Goal: Entertainment & Leisure: Consume media (video, audio)

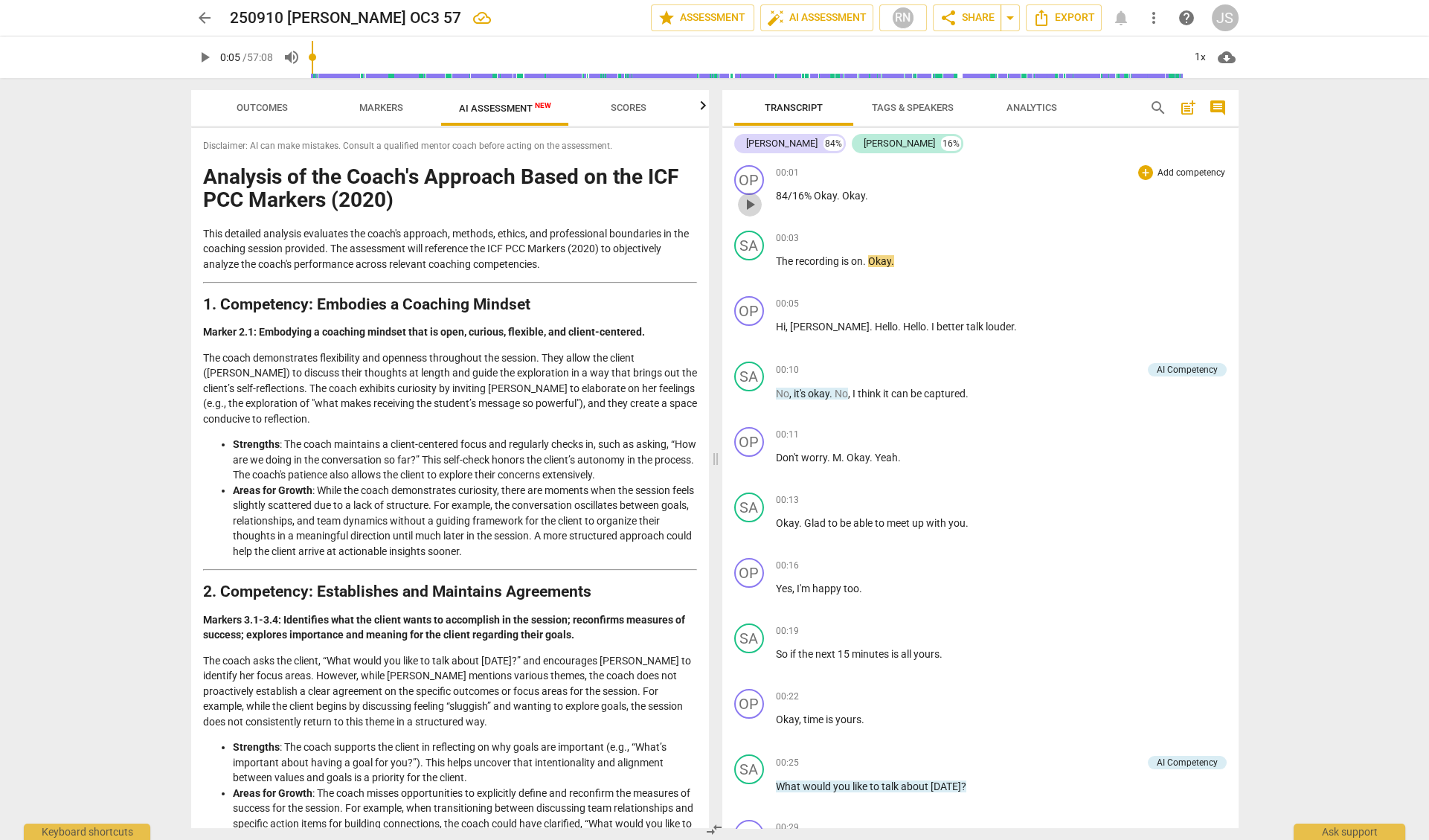
click at [746, 201] on span "play_arrow" at bounding box center [749, 204] width 18 height 18
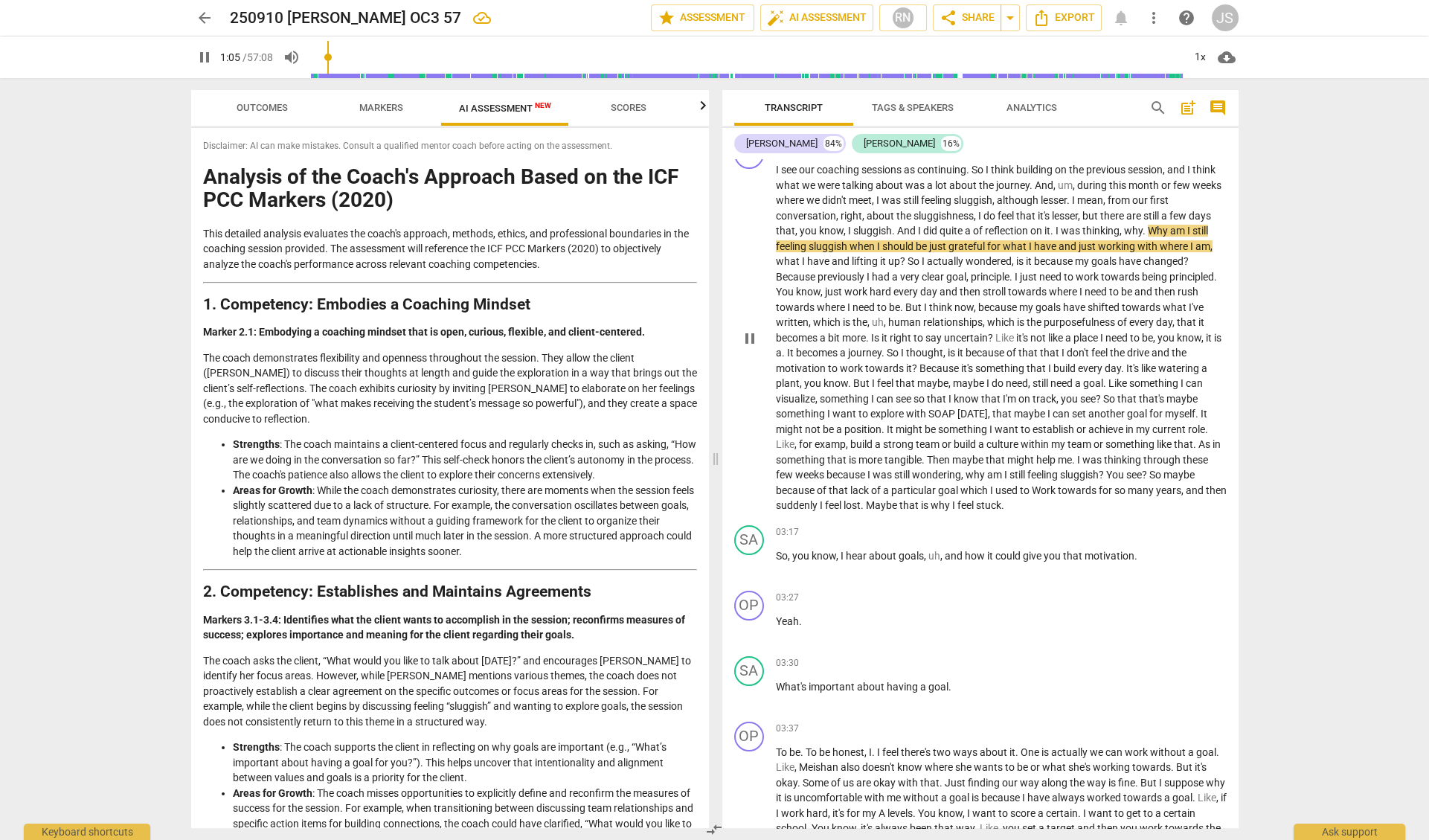
click at [847, 469] on span "because" at bounding box center [847, 475] width 41 height 12
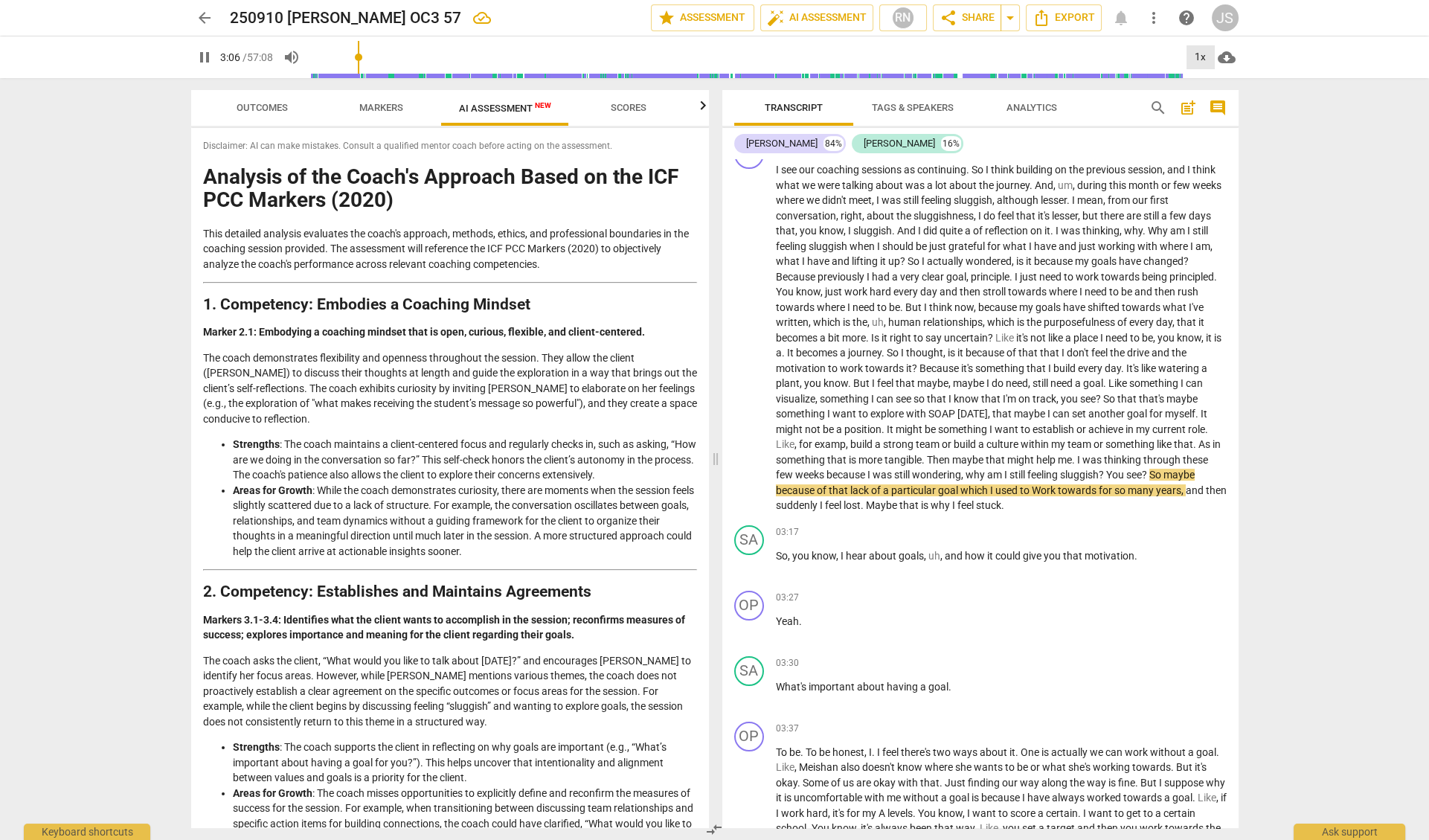
click at [1198, 52] on div "1x" at bounding box center [1200, 58] width 28 height 24
click at [1200, 145] on li "1.5x" at bounding box center [1210, 143] width 50 height 28
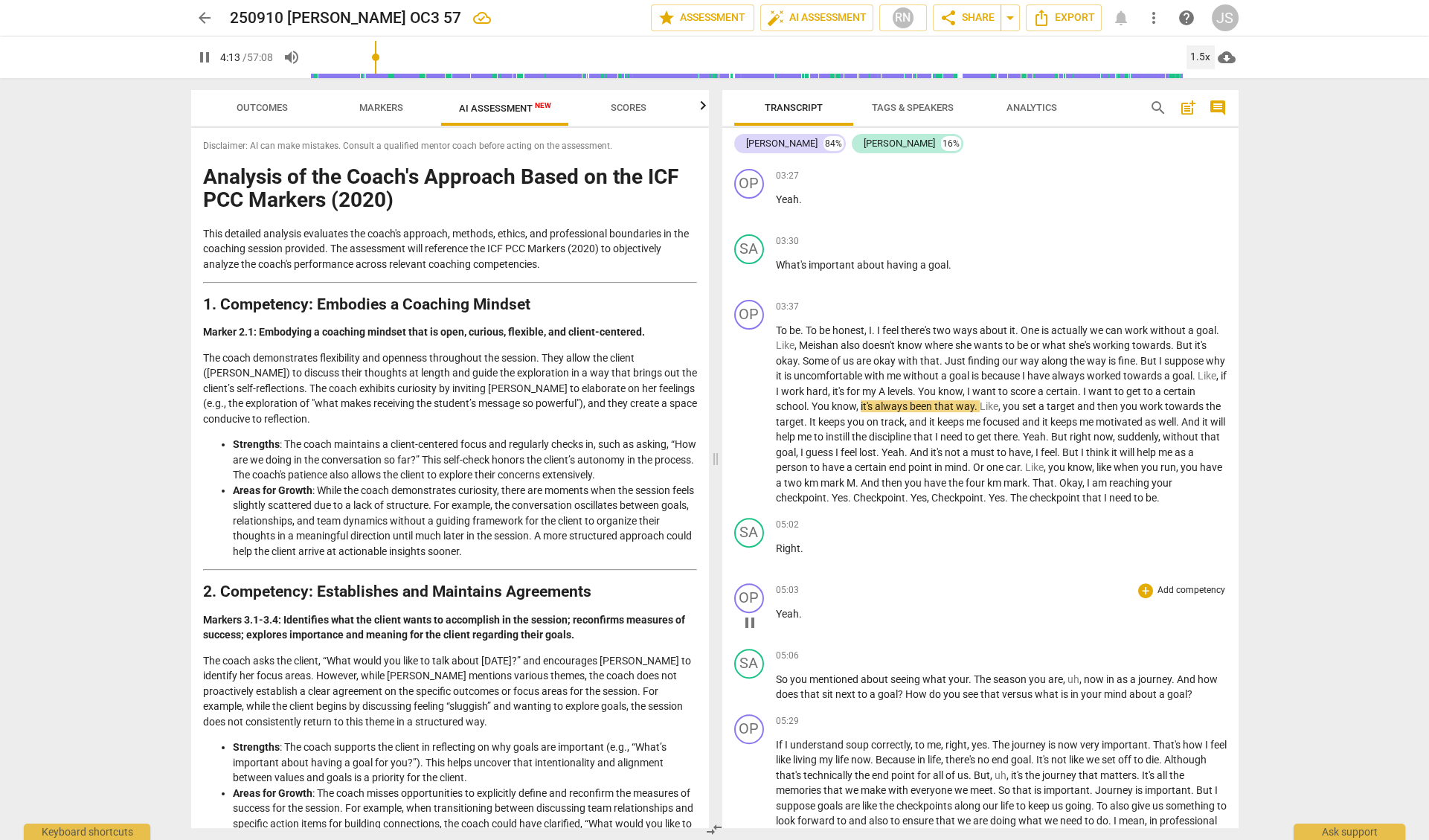
scroll to position [1109, 0]
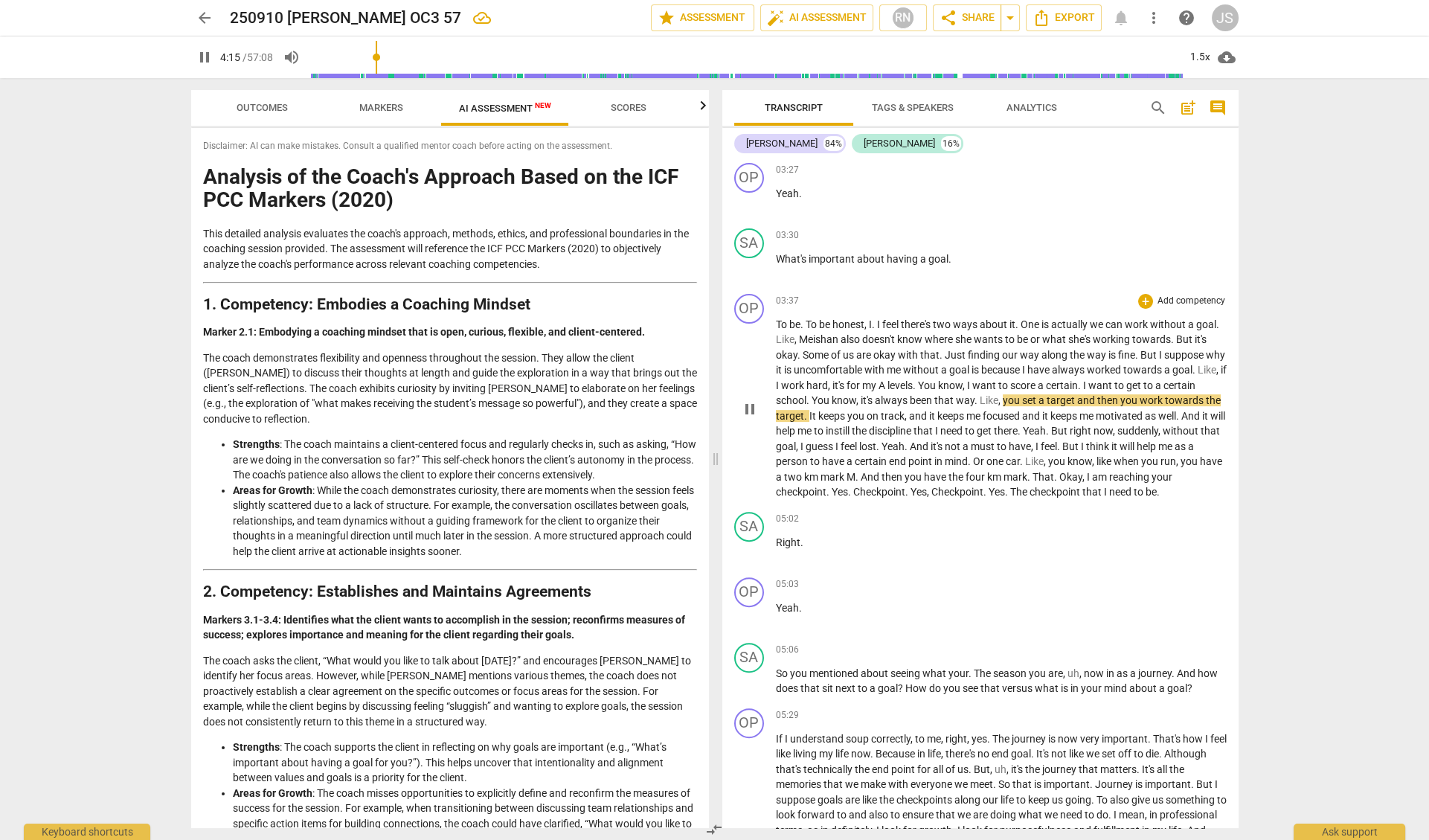
click at [854, 486] on span "." at bounding box center [850, 492] width 5 height 12
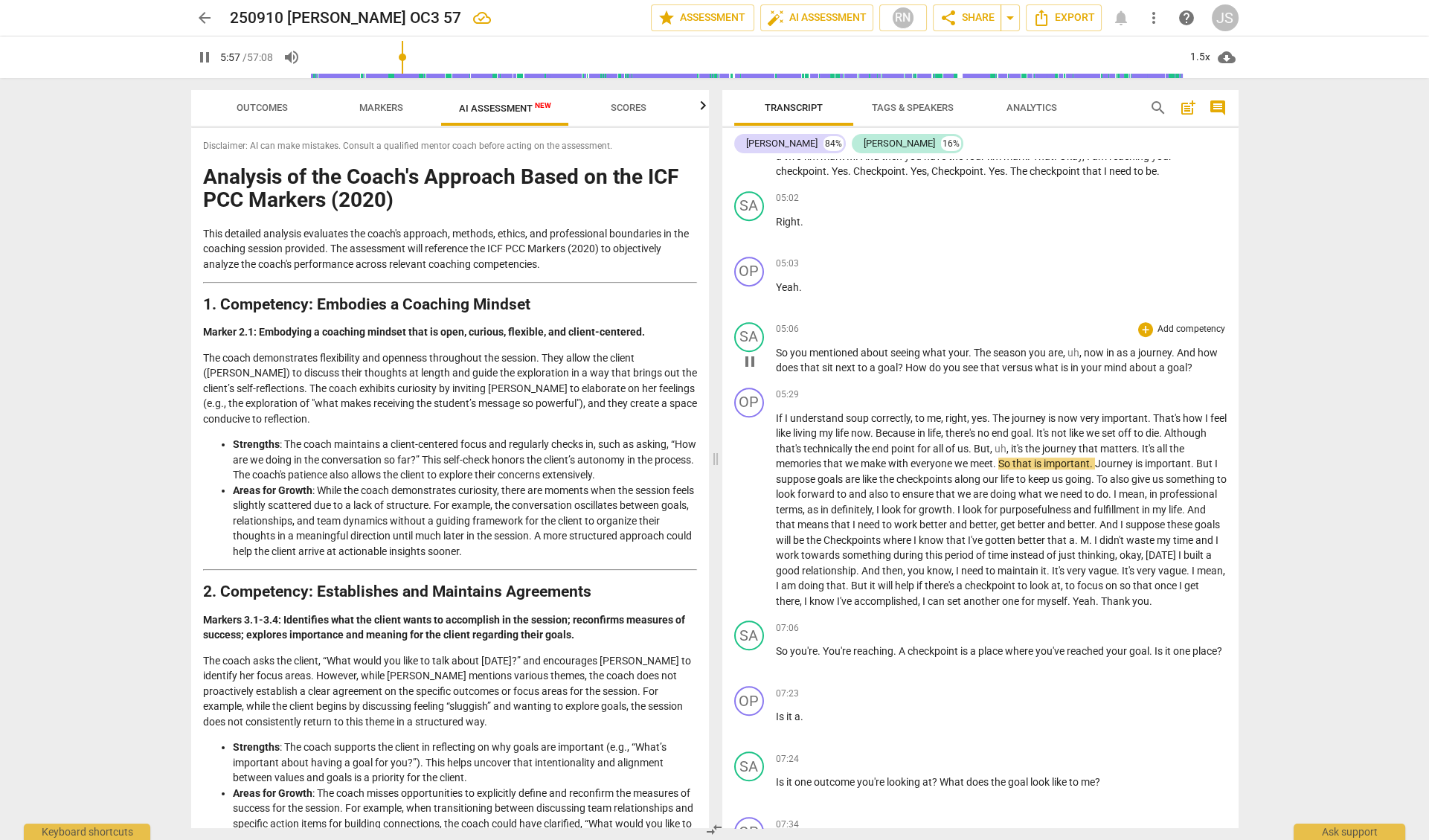
scroll to position [1432, 0]
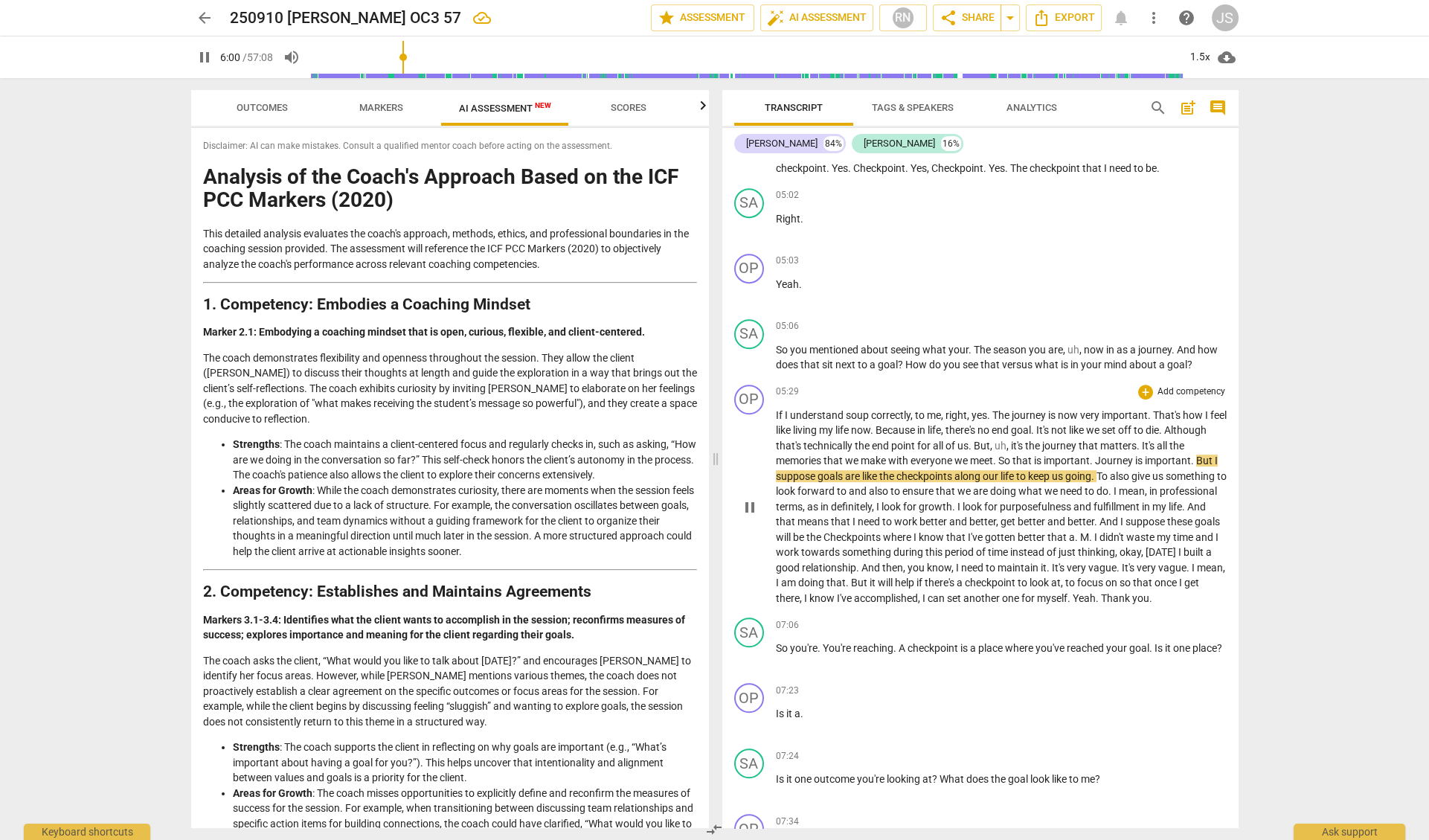
click at [1120, 585] on span "so" at bounding box center [1126, 582] width 14 height 12
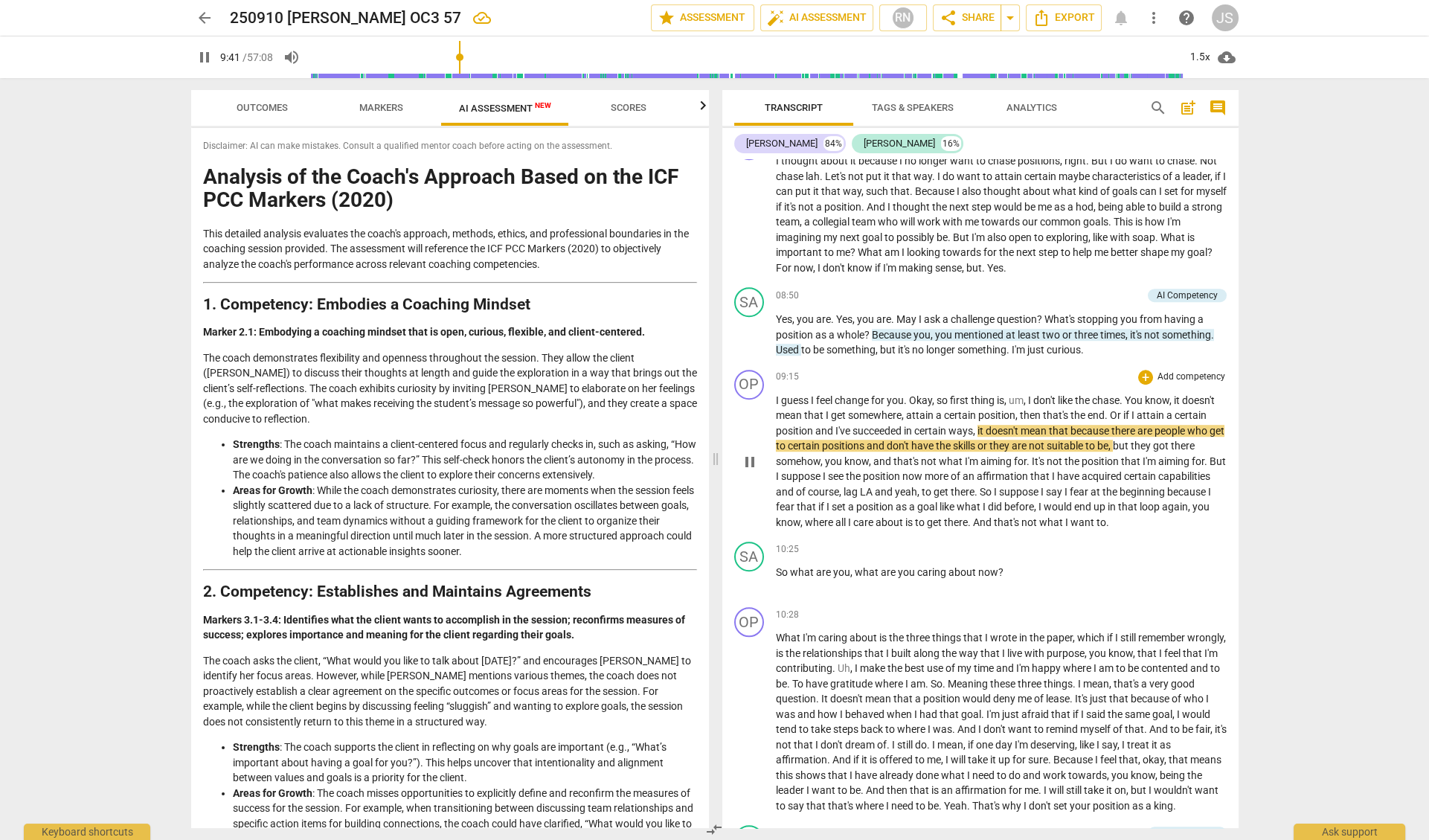
click at [1162, 513] on span "again" at bounding box center [1175, 507] width 26 height 12
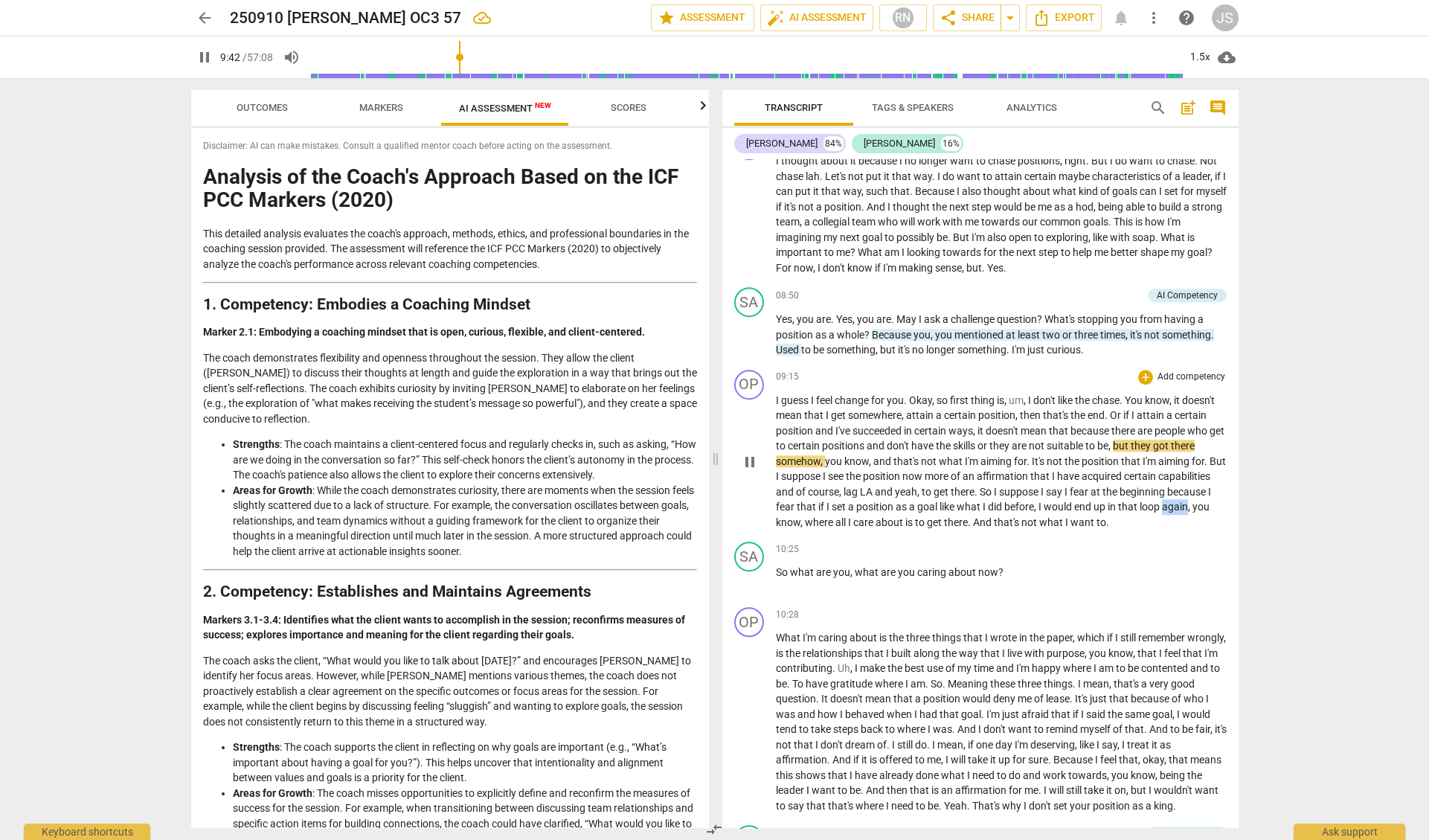
click at [1162, 513] on span "again" at bounding box center [1175, 507] width 26 height 12
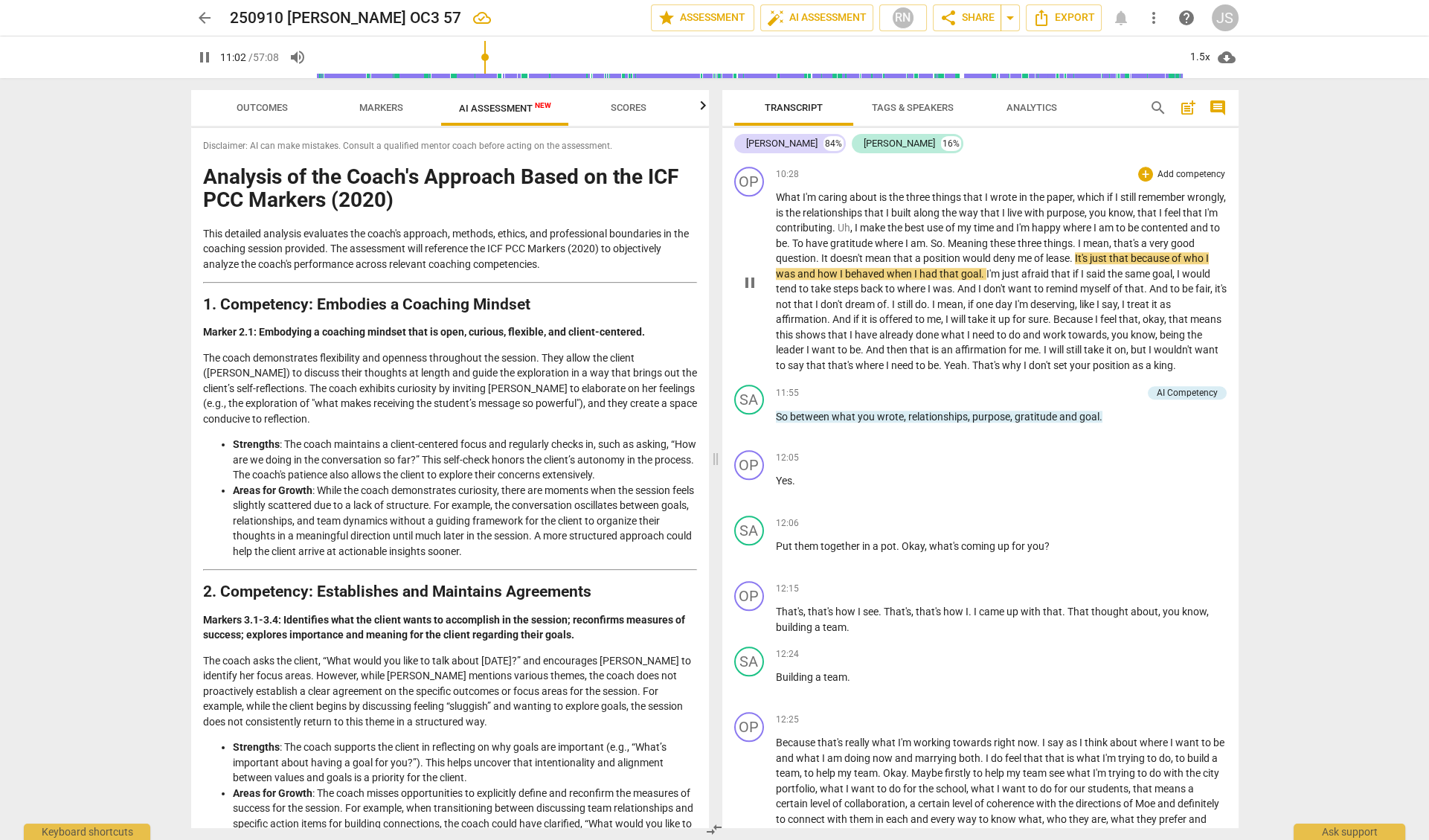
scroll to position [2574, 0]
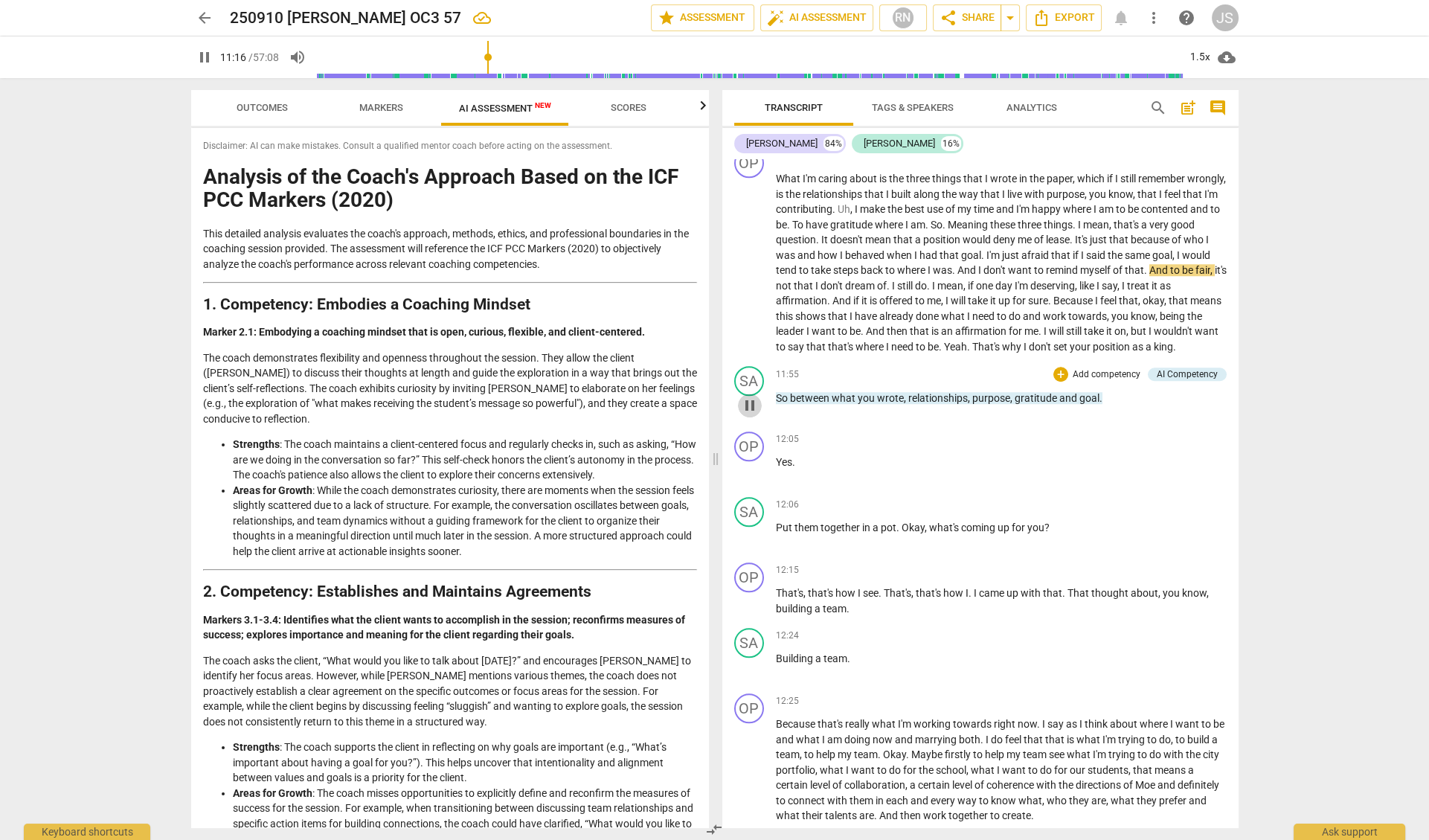
click at [751, 410] on span "pause" at bounding box center [749, 405] width 18 height 18
click at [751, 410] on span "play_arrow" at bounding box center [749, 405] width 18 height 18
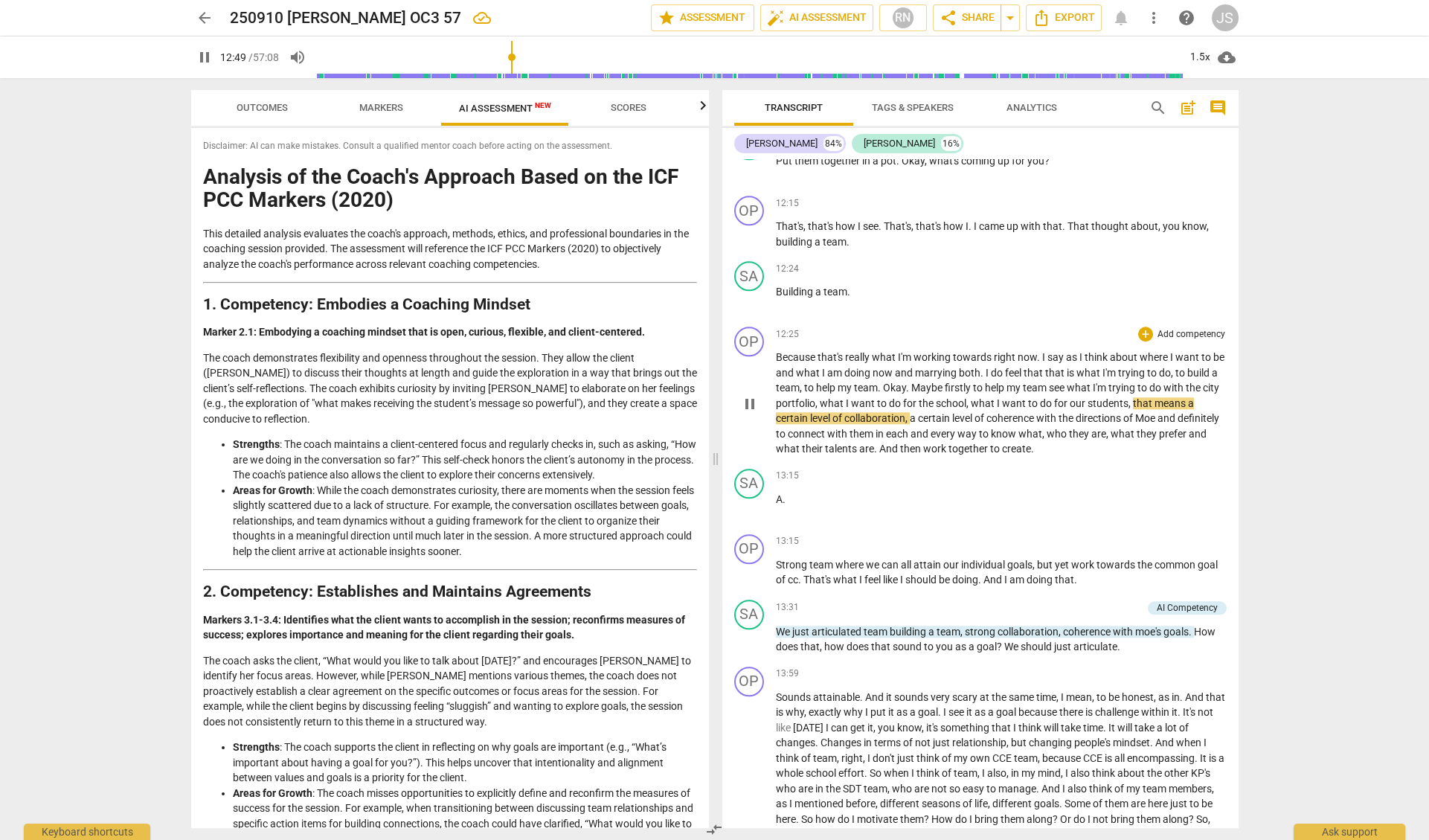
scroll to position [2942, 0]
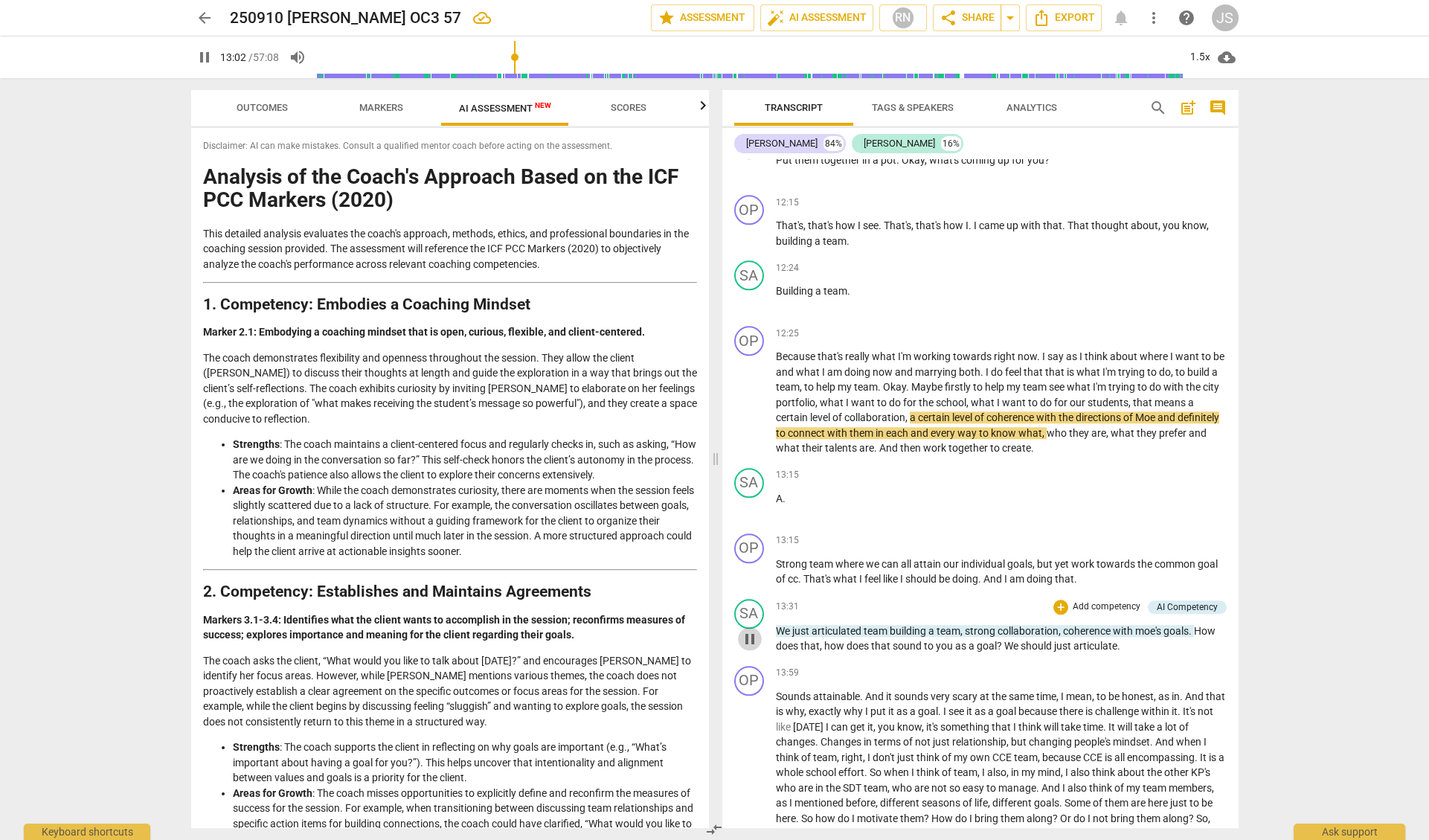
click at [753, 638] on span "pause" at bounding box center [749, 638] width 18 height 18
click at [753, 638] on span "play_arrow" at bounding box center [749, 638] width 18 height 18
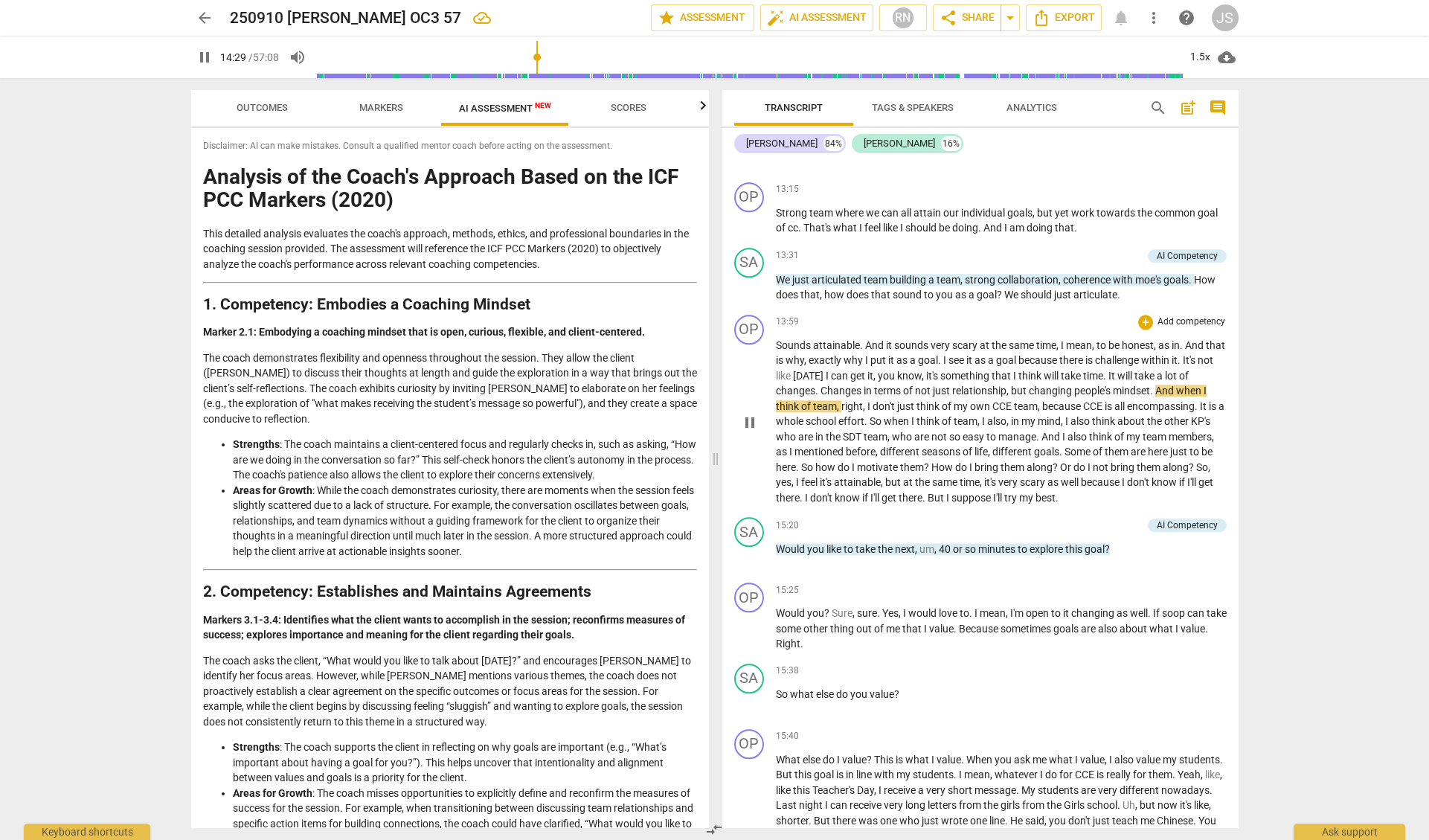
scroll to position [3307, 0]
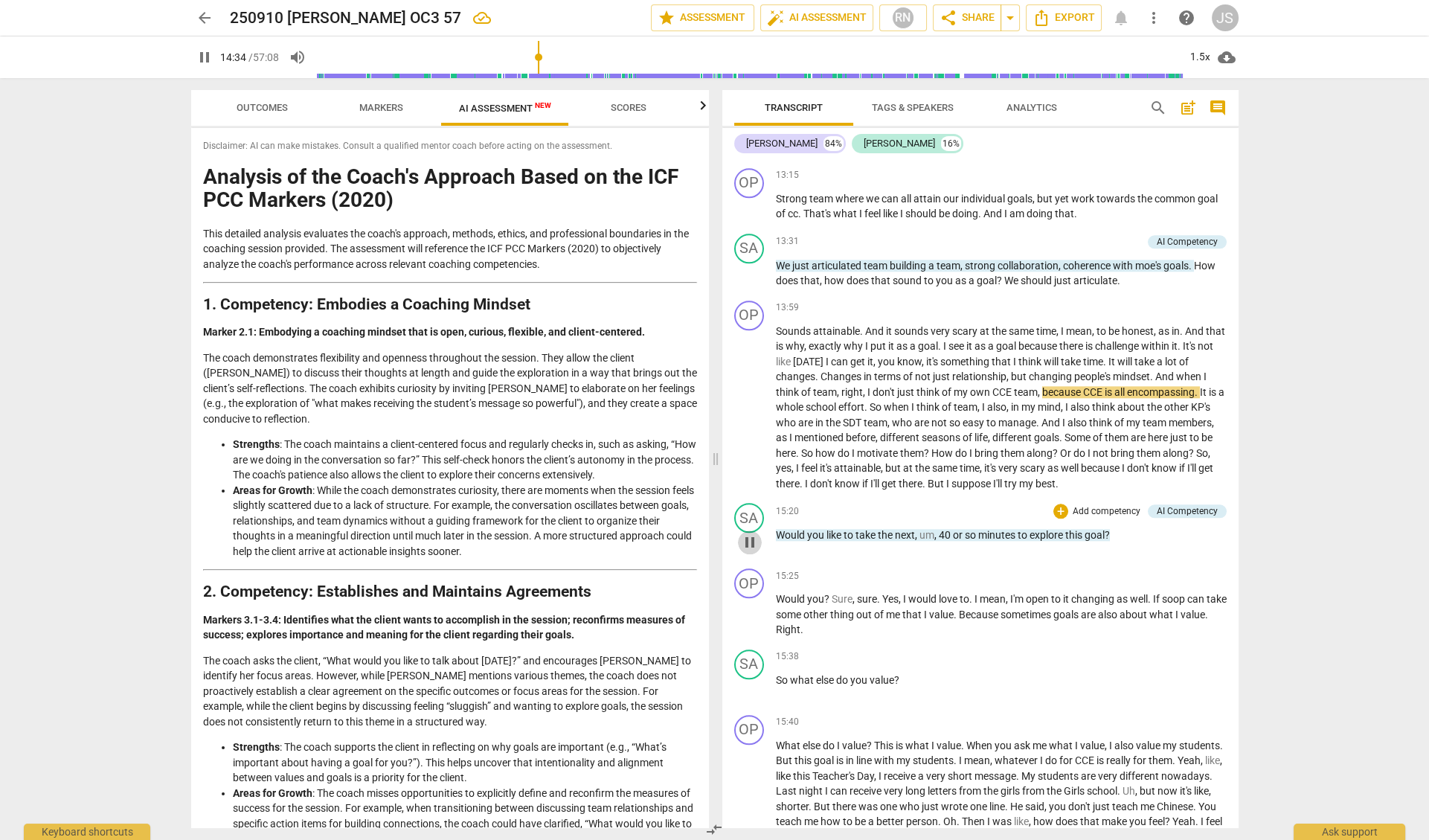
click at [753, 534] on span "pause" at bounding box center [749, 542] width 18 height 18
click at [753, 534] on span "play_arrow" at bounding box center [749, 542] width 18 height 18
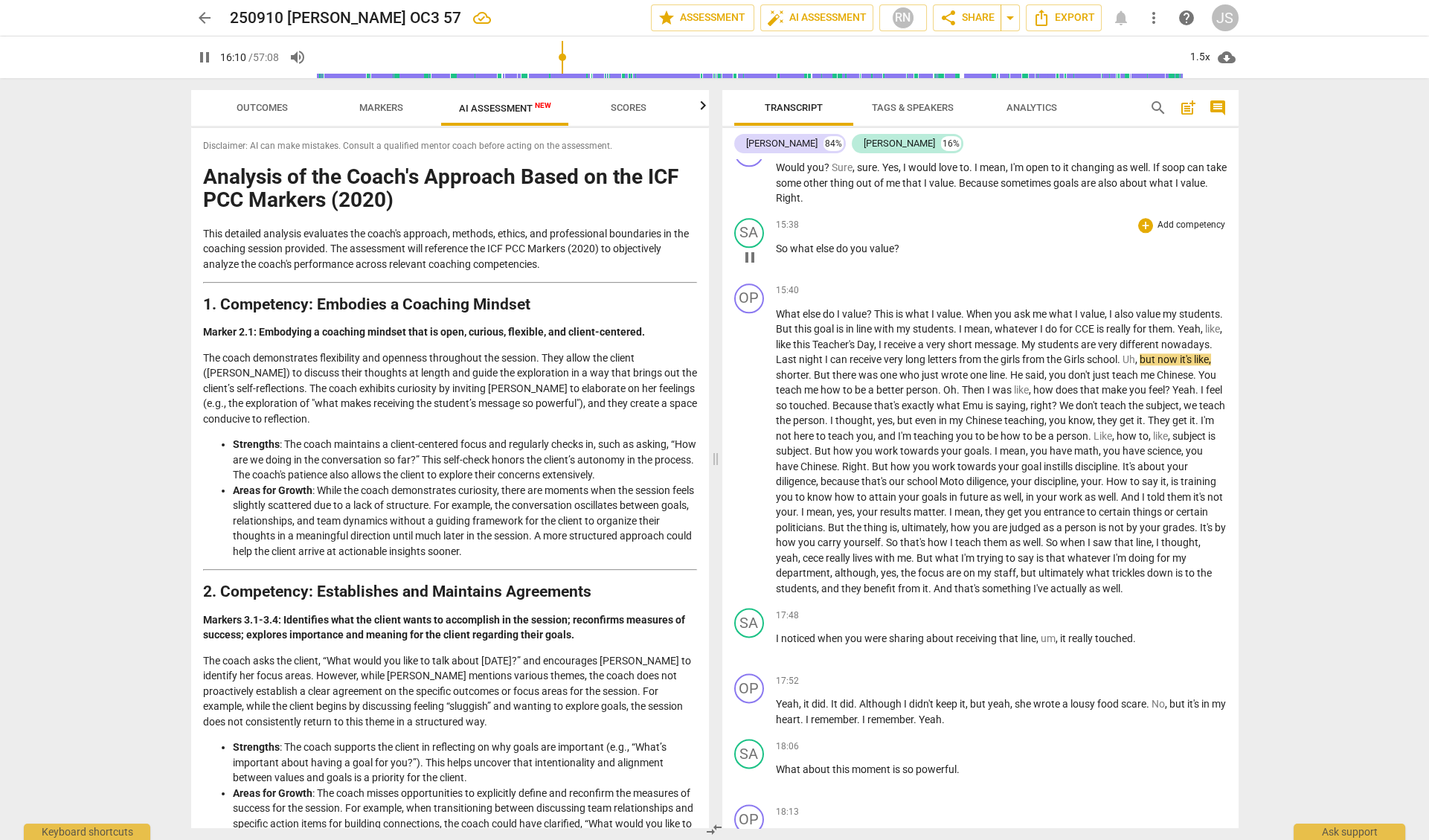
scroll to position [3750, 0]
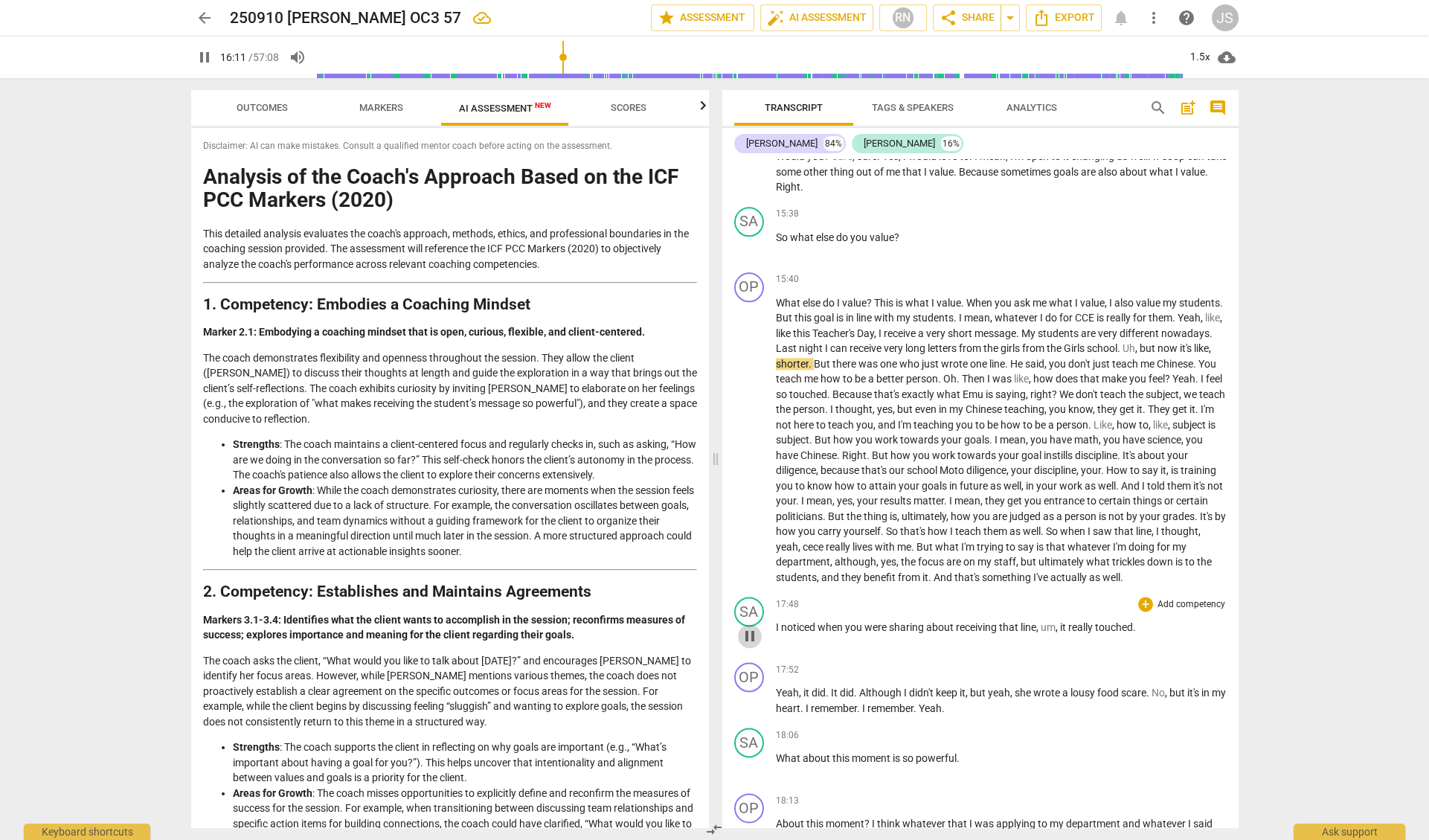
click at [752, 635] on span "pause" at bounding box center [749, 636] width 18 height 18
click at [752, 635] on span "play_arrow" at bounding box center [749, 636] width 18 height 18
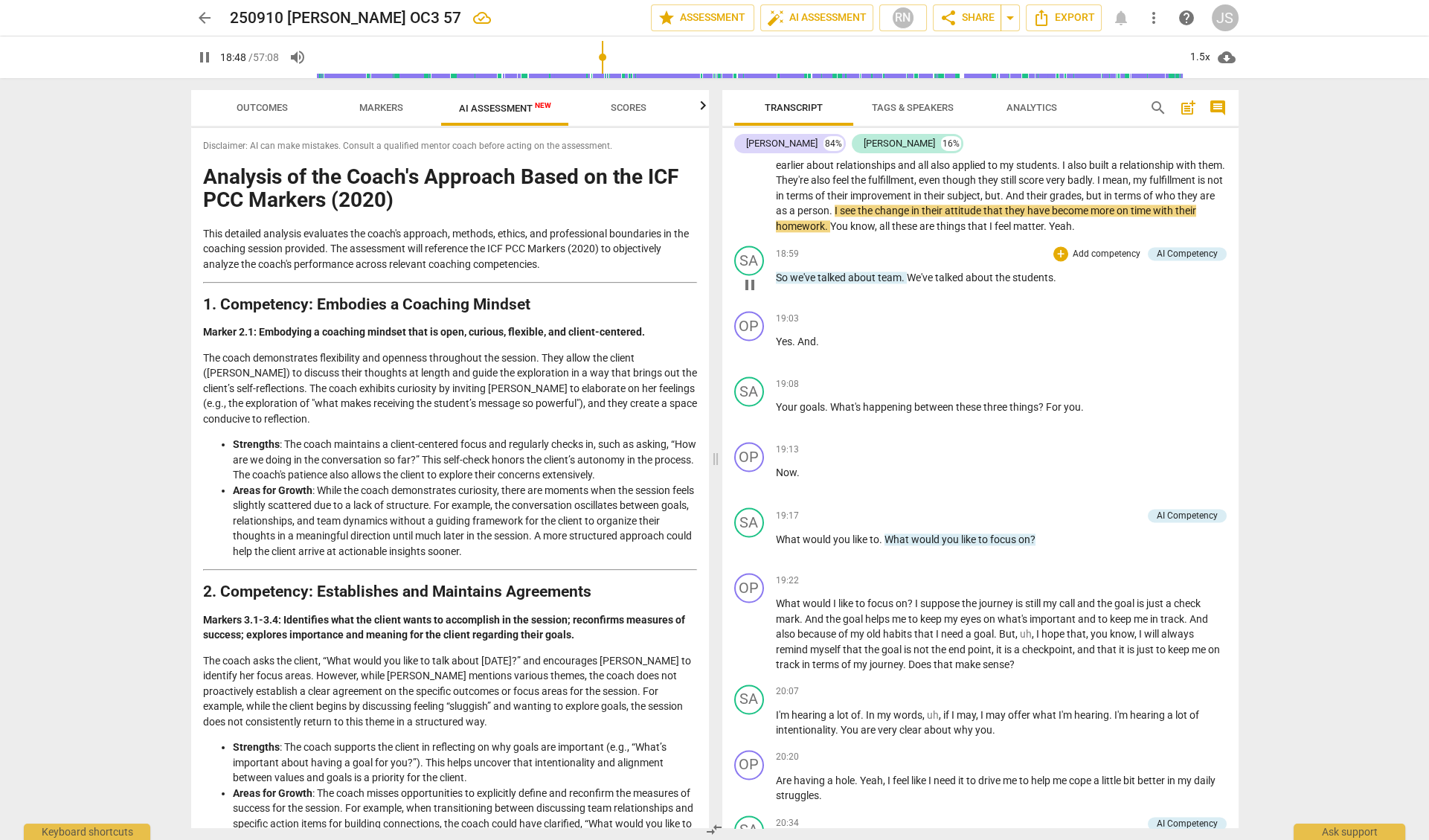
click at [747, 287] on span "pause" at bounding box center [749, 285] width 18 height 18
click at [747, 287] on span "play_arrow" at bounding box center [749, 285] width 18 height 18
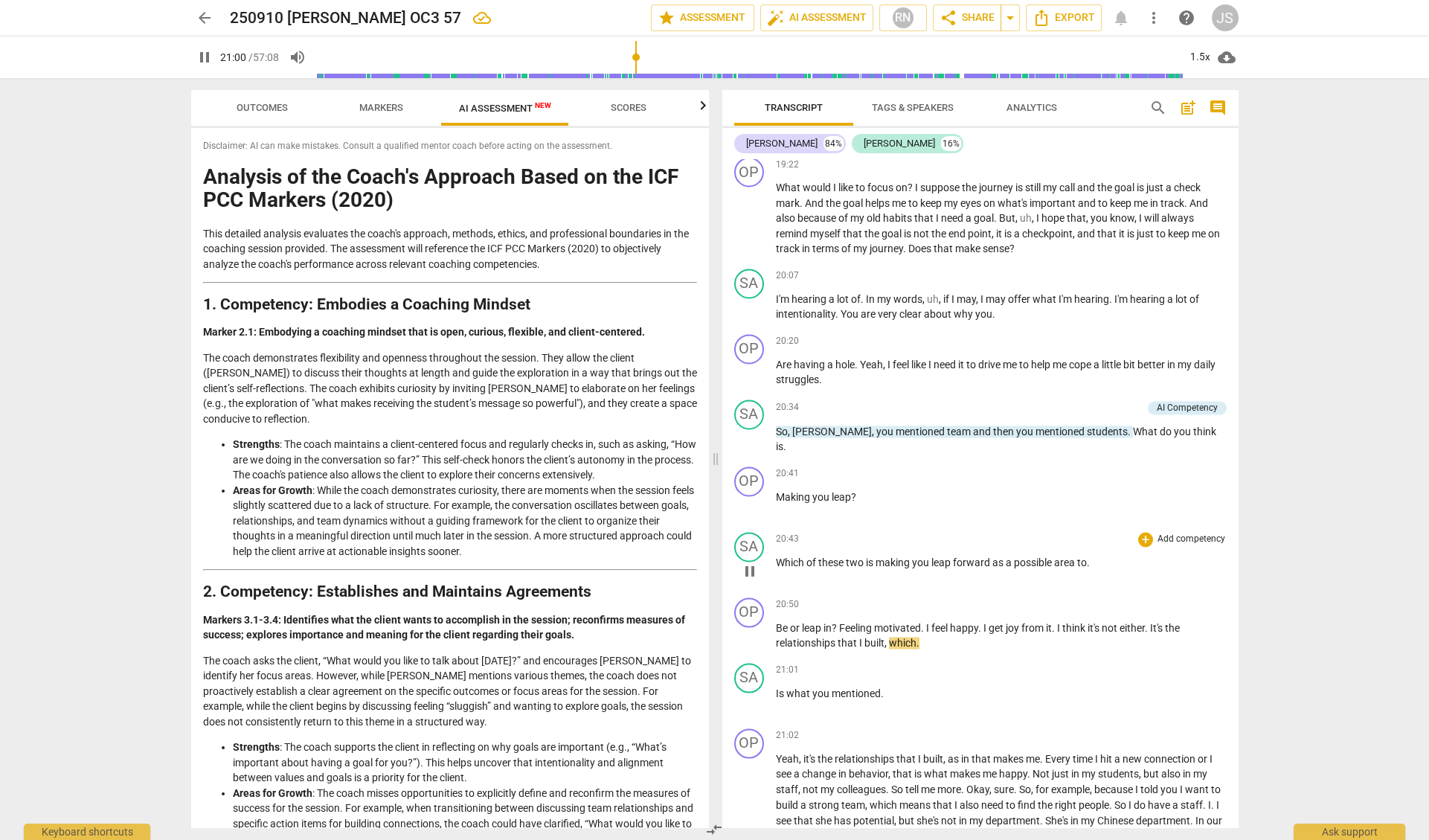
scroll to position [4837, 0]
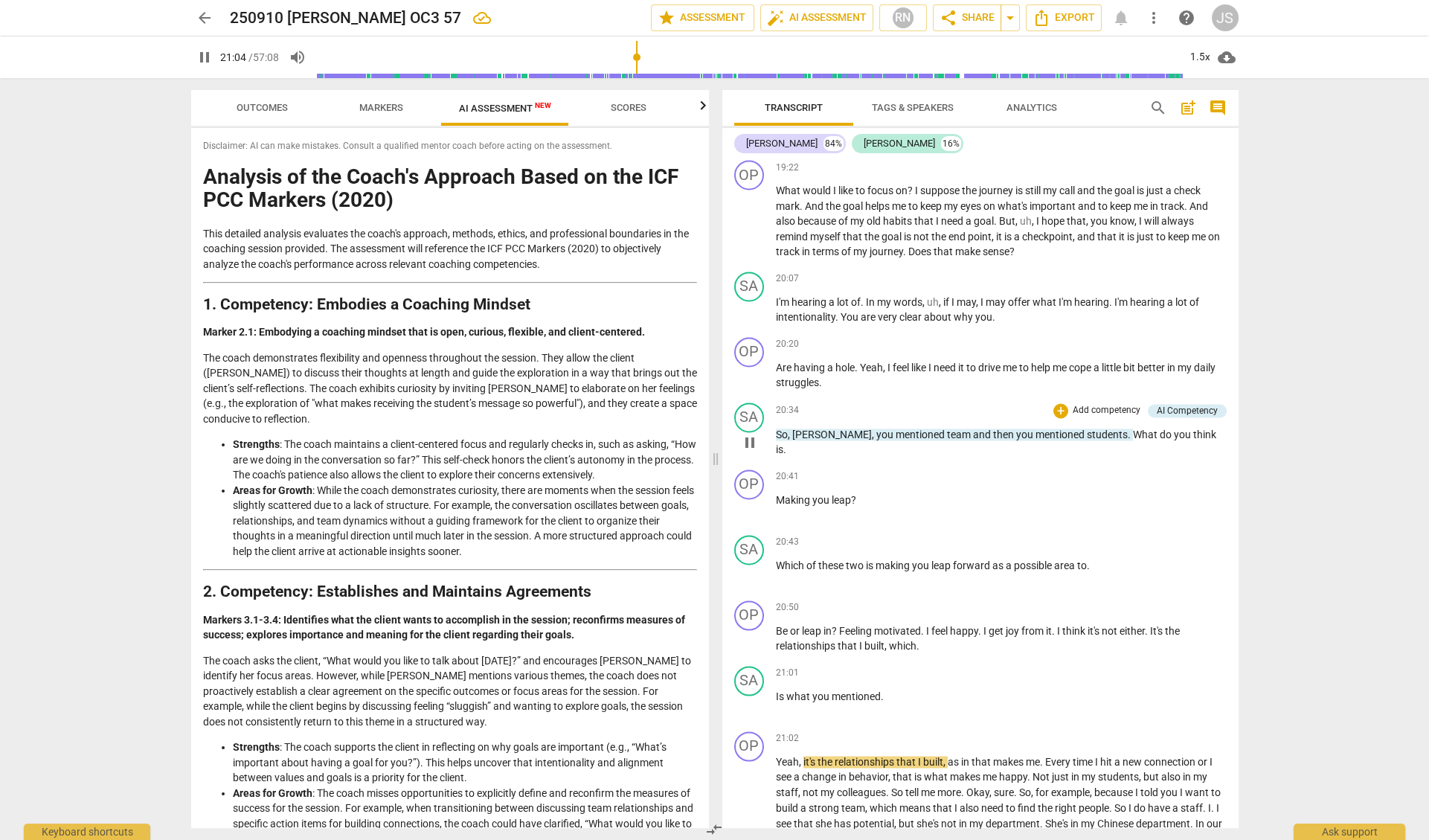
click at [748, 434] on span "pause" at bounding box center [749, 442] width 18 height 18
click at [748, 434] on span "play_arrow" at bounding box center [749, 442] width 18 height 18
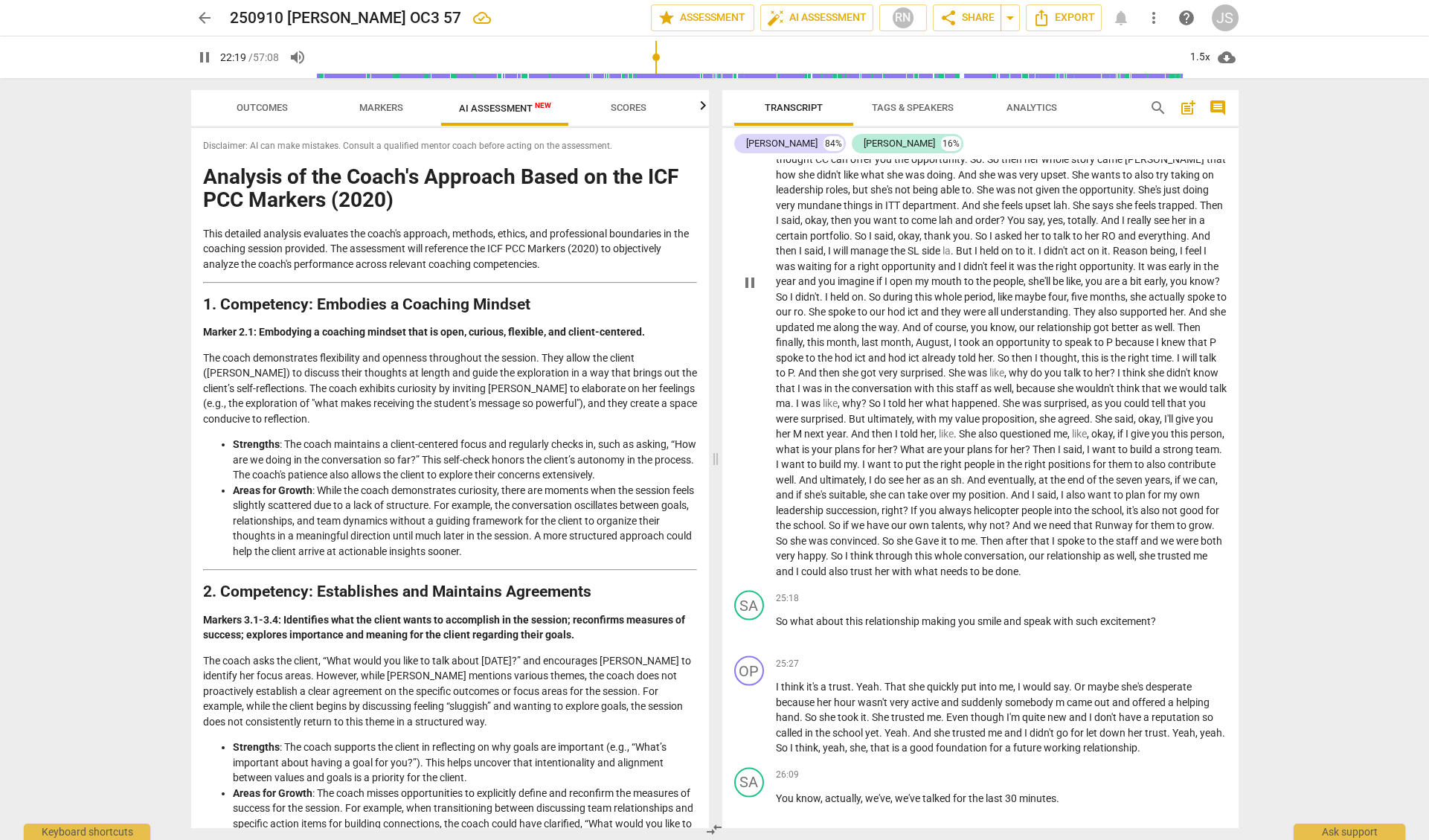
scroll to position [5608, 0]
click at [747, 620] on span "pause" at bounding box center [749, 628] width 18 height 18
click at [747, 620] on span "play_arrow" at bounding box center [749, 628] width 18 height 18
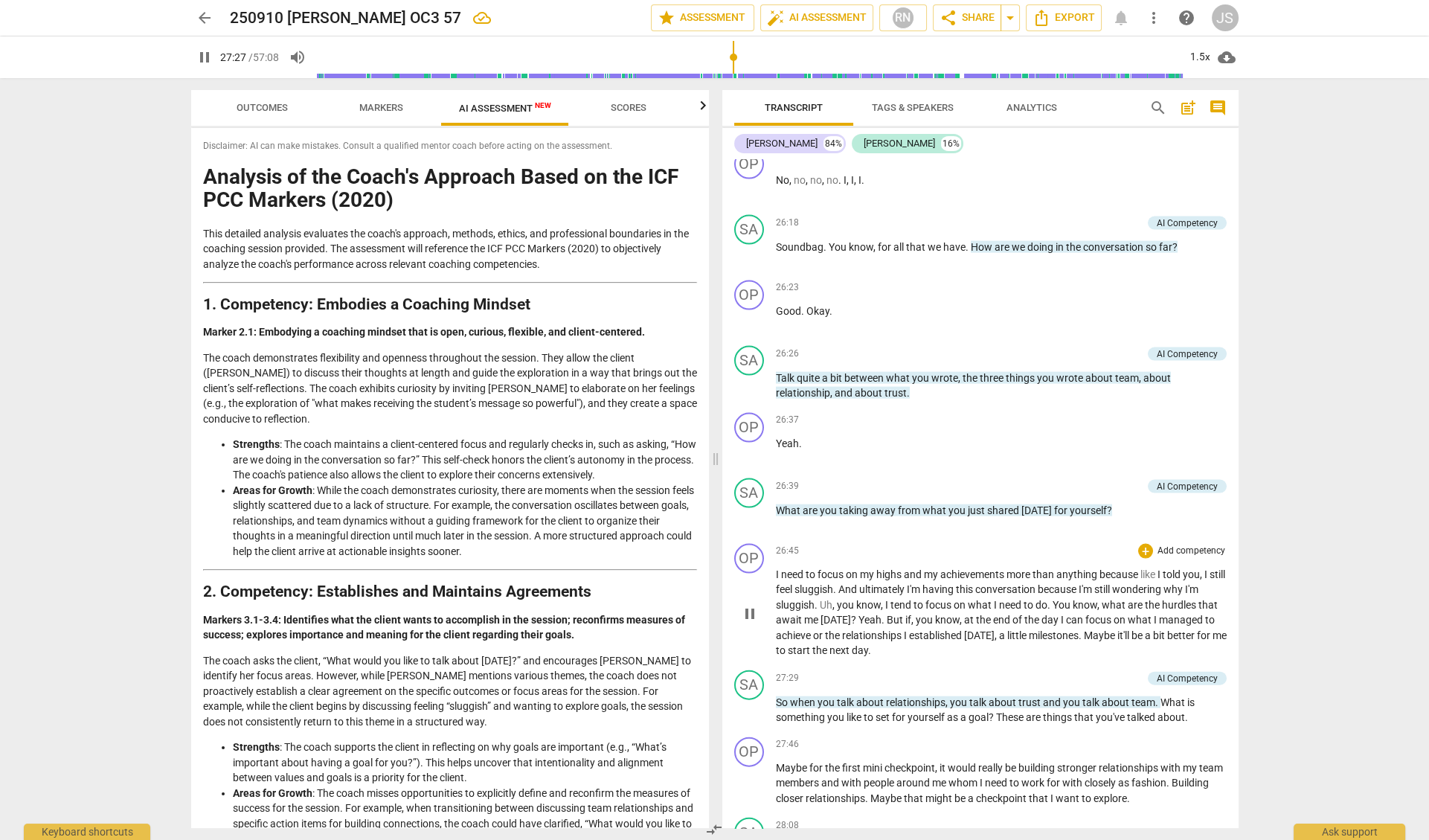
scroll to position [6422, 0]
click at [749, 701] on span "pause" at bounding box center [749, 709] width 18 height 18
click at [749, 701] on span "play_arrow" at bounding box center [749, 709] width 18 height 18
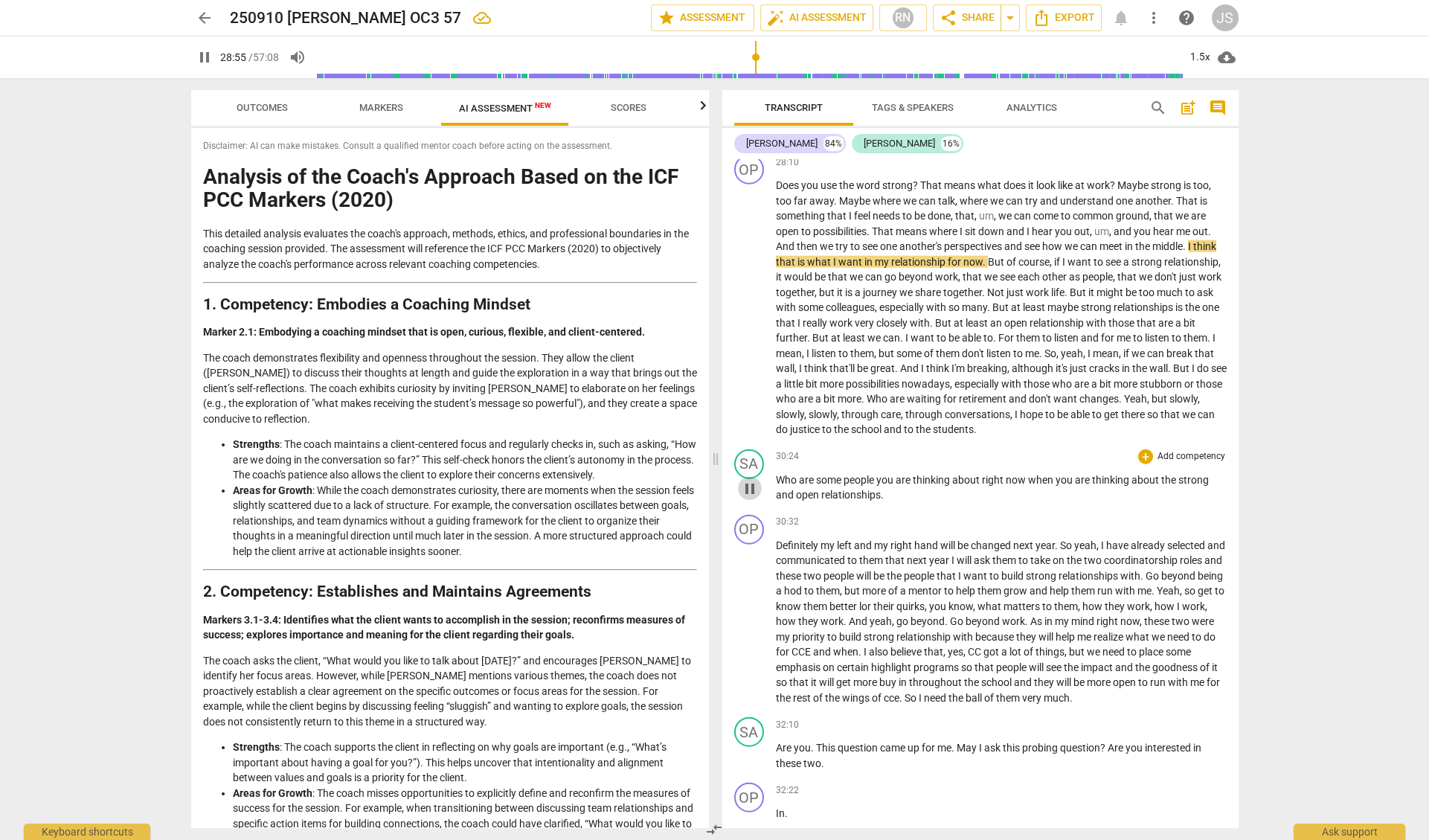
click at [750, 480] on span "pause" at bounding box center [749, 488] width 18 height 18
click at [750, 480] on span "play_arrow" at bounding box center [749, 488] width 18 height 18
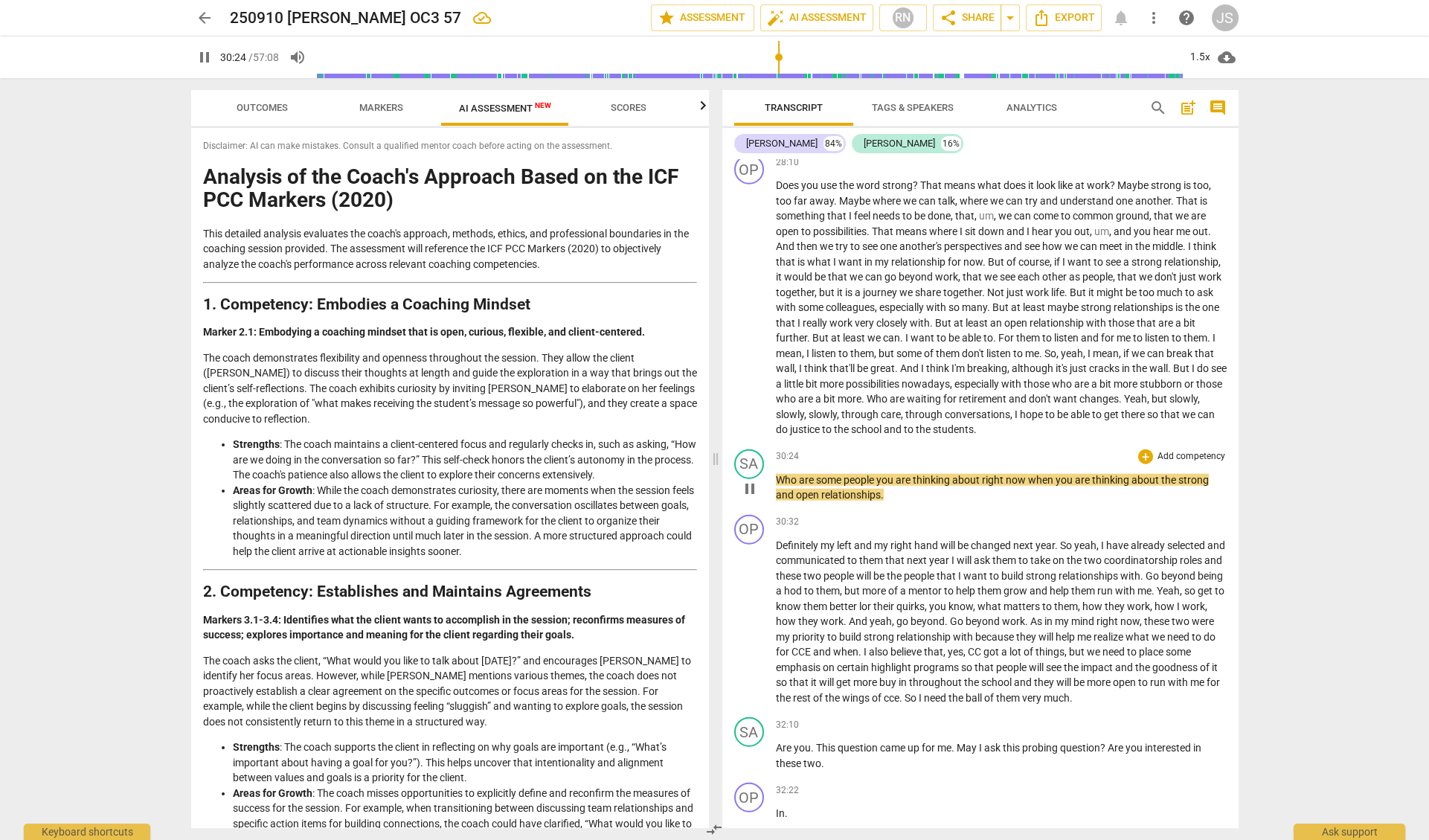
click at [750, 480] on span "pause" at bounding box center [749, 488] width 18 height 18
click at [752, 480] on span "play_arrow" at bounding box center [749, 488] width 18 height 18
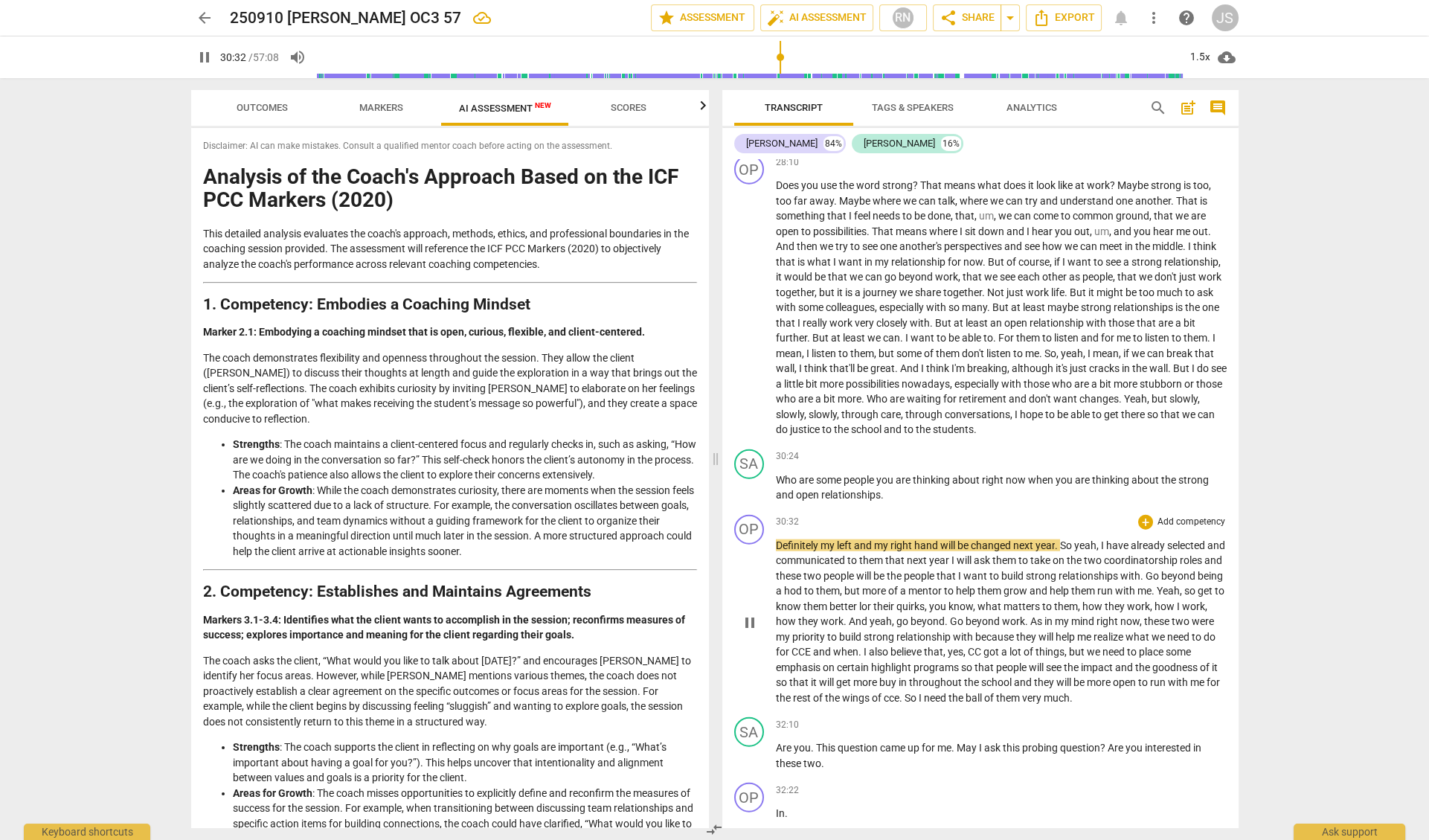
click at [926, 675] on p "Definitely my left and my right hand will be changed next year . So yeah , I ha…" at bounding box center [1001, 621] width 451 height 168
click at [792, 692] on span "the" at bounding box center [784, 698] width 17 height 12
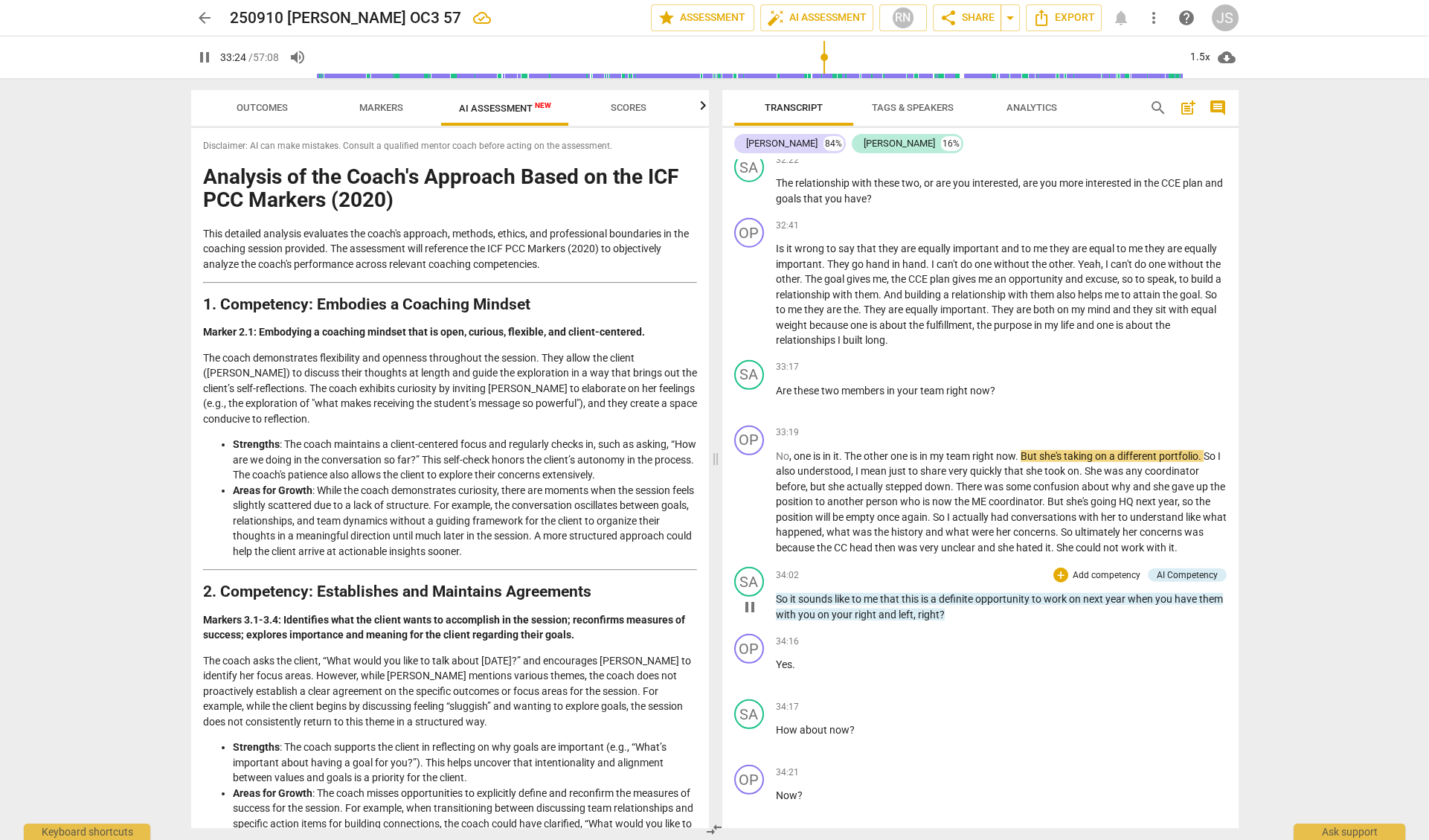
click at [753, 598] on span "pause" at bounding box center [749, 607] width 18 height 18
click at [753, 598] on span "play_arrow" at bounding box center [749, 607] width 18 height 18
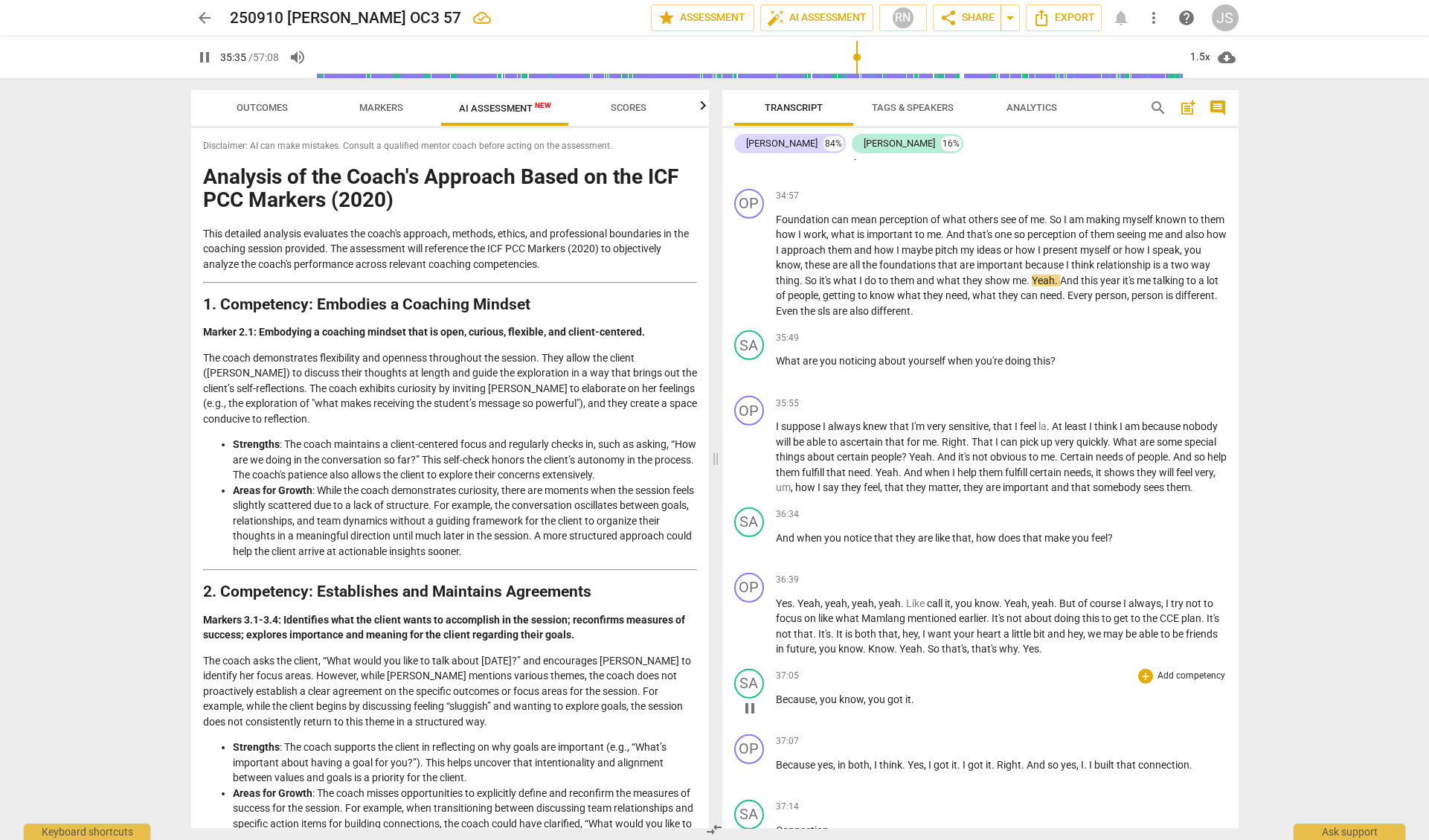
scroll to position [8858, 0]
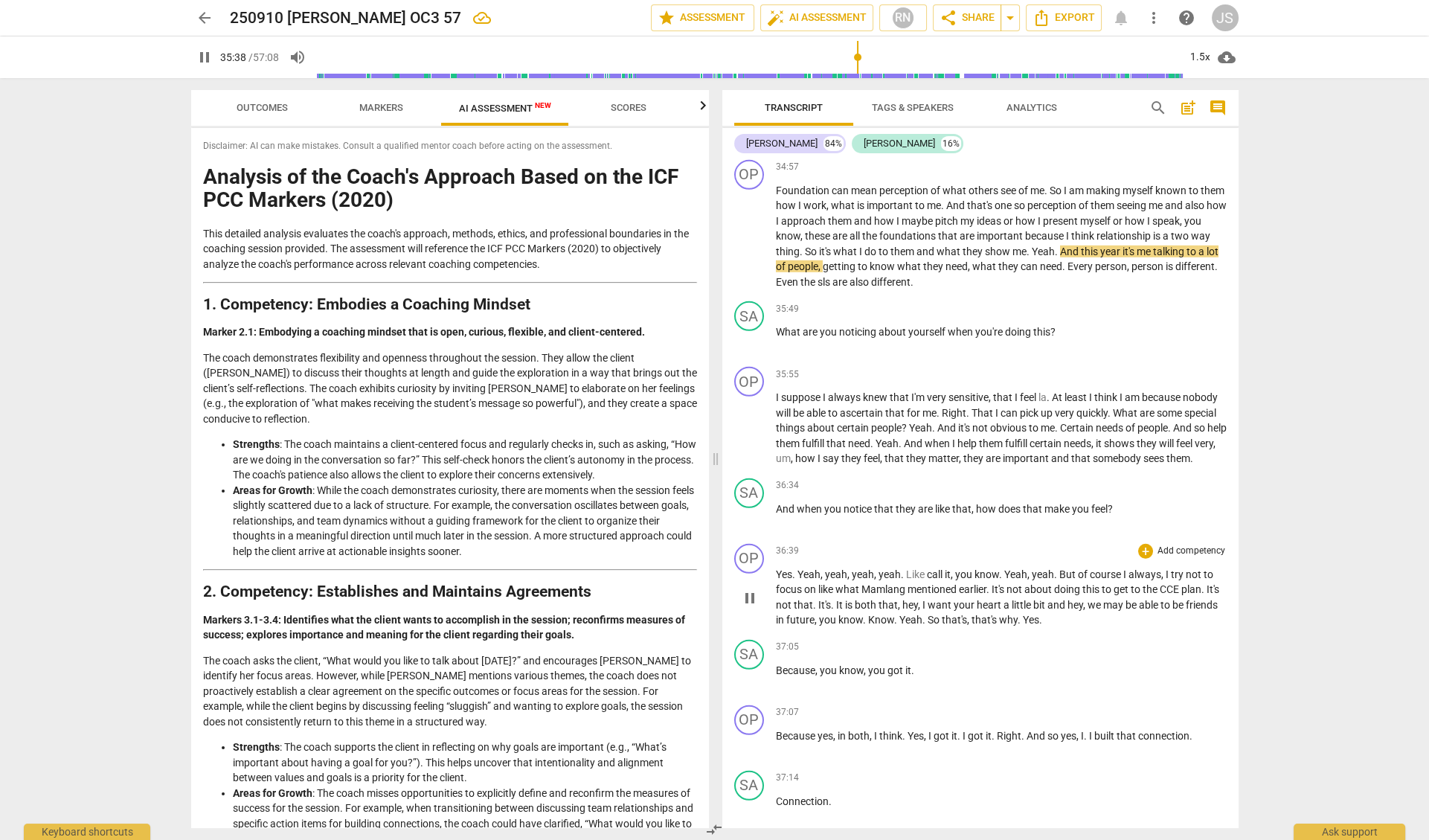
click at [942, 614] on span "So" at bounding box center [934, 620] width 14 height 12
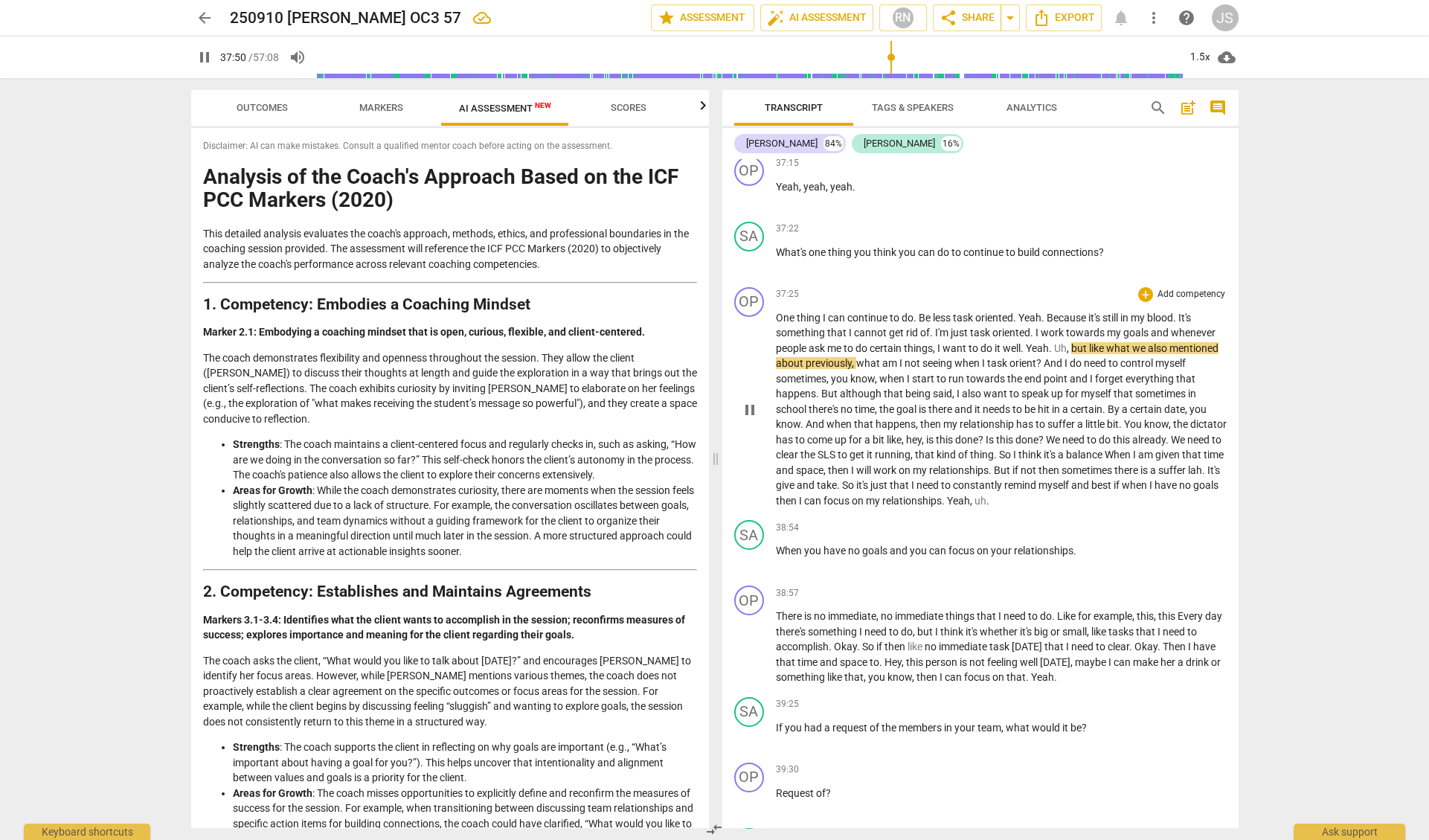
click at [799, 495] on span "then" at bounding box center [787, 501] width 23 height 12
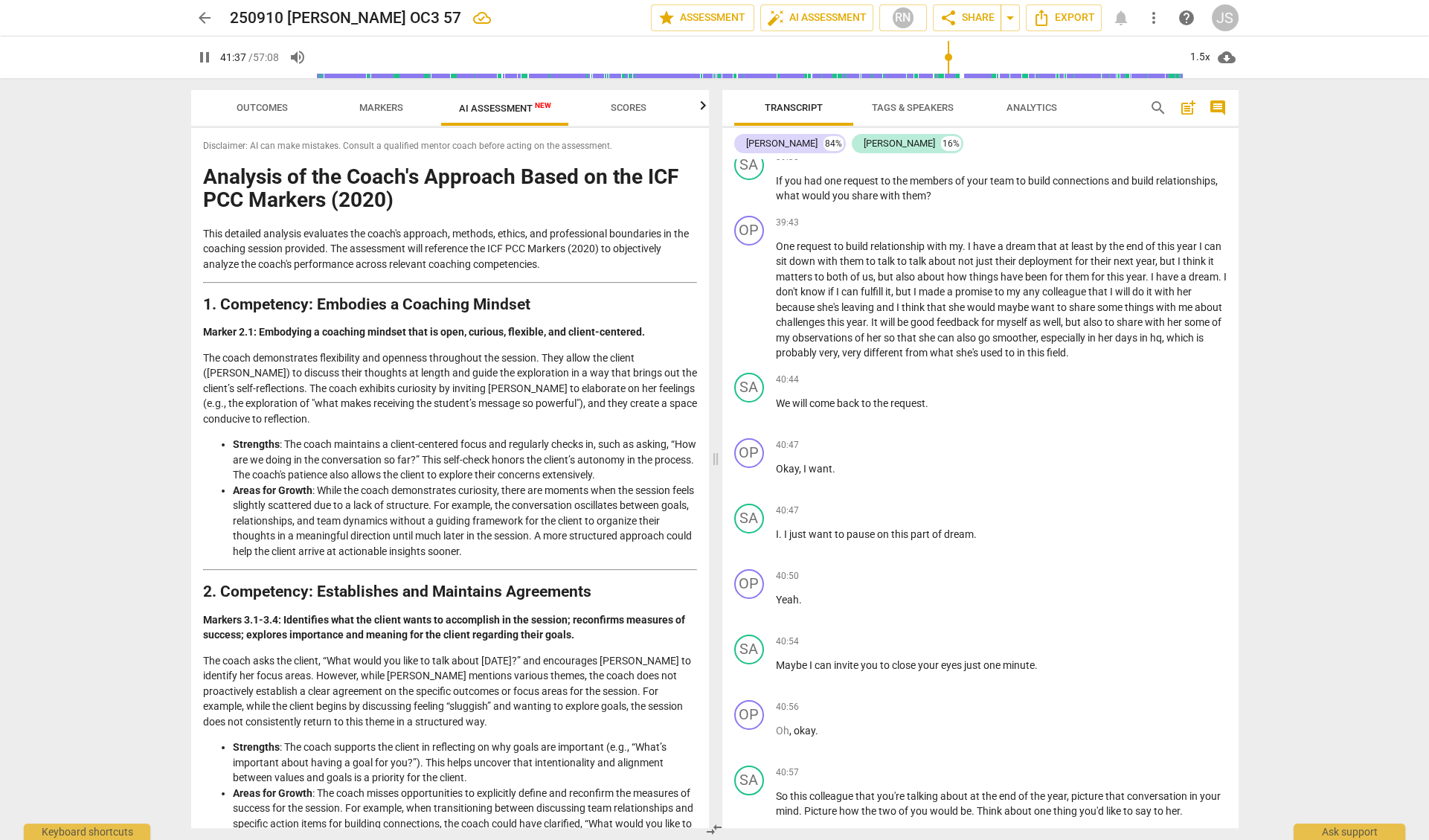
scroll to position [10890, 0]
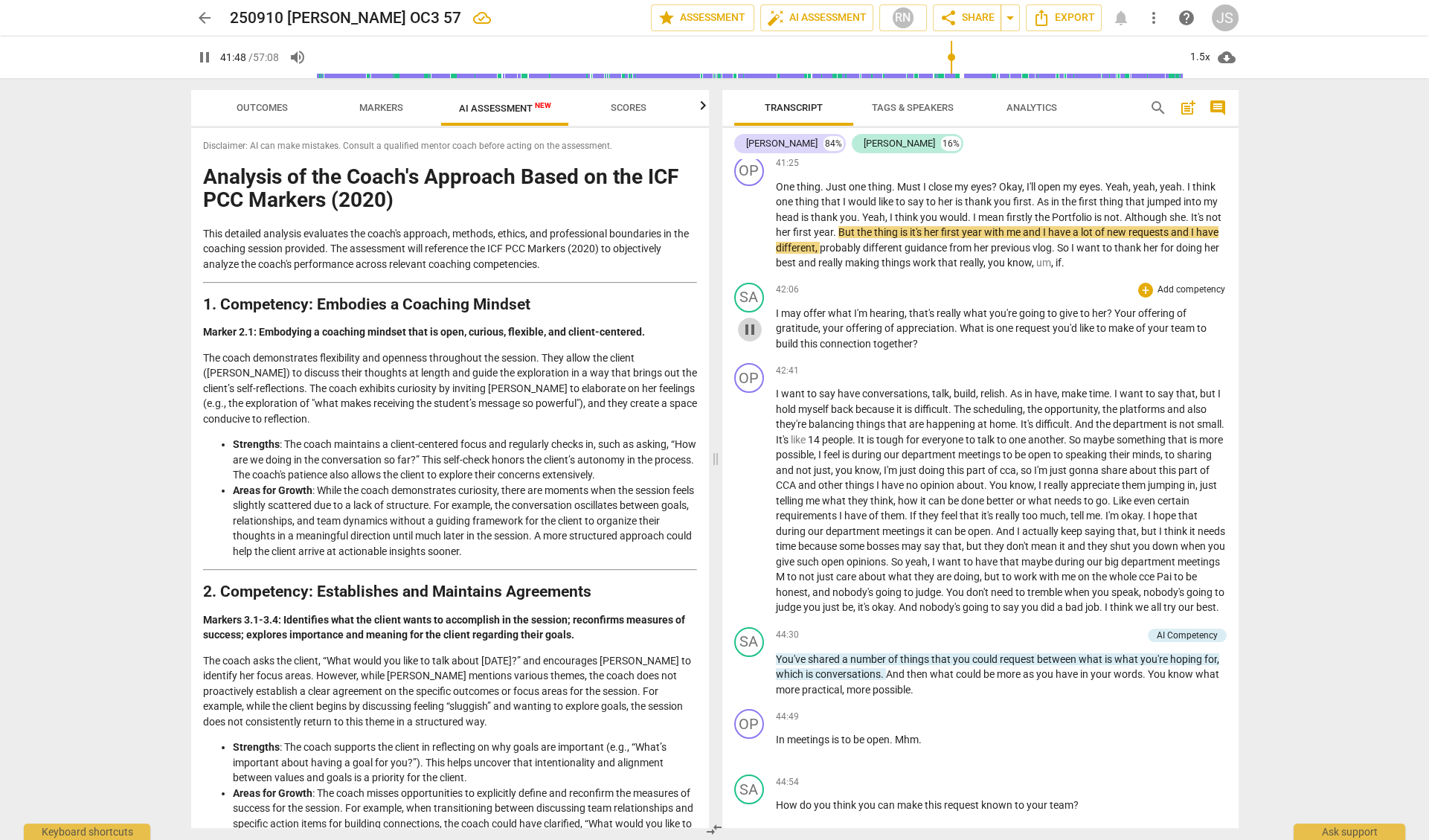
click at [748, 320] on span "pause" at bounding box center [749, 329] width 18 height 18
click at [748, 320] on span "play_arrow" at bounding box center [749, 329] width 18 height 18
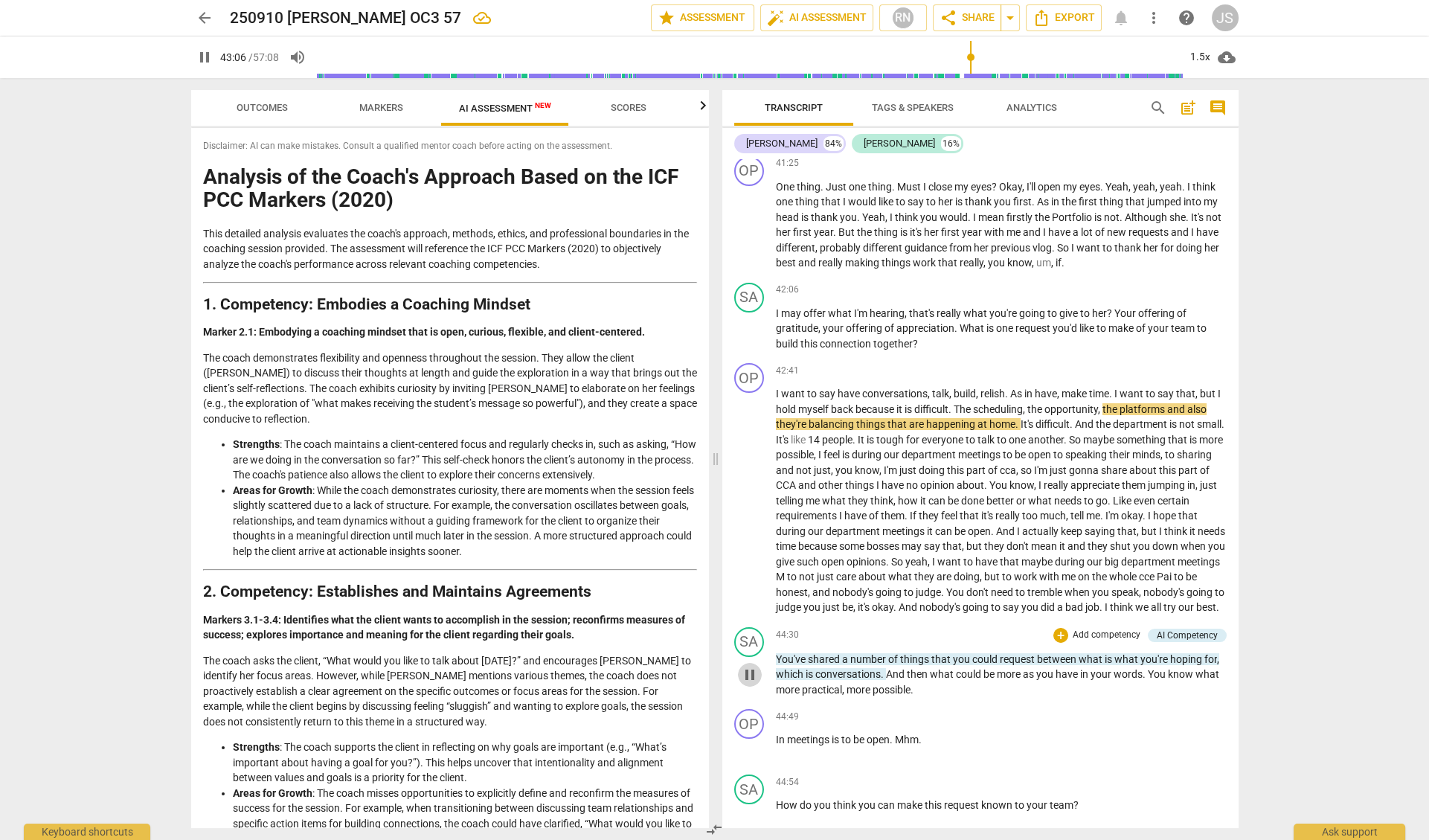
click at [748, 665] on span "pause" at bounding box center [749, 674] width 18 height 18
click at [748, 665] on span "play_arrow" at bounding box center [749, 674] width 18 height 18
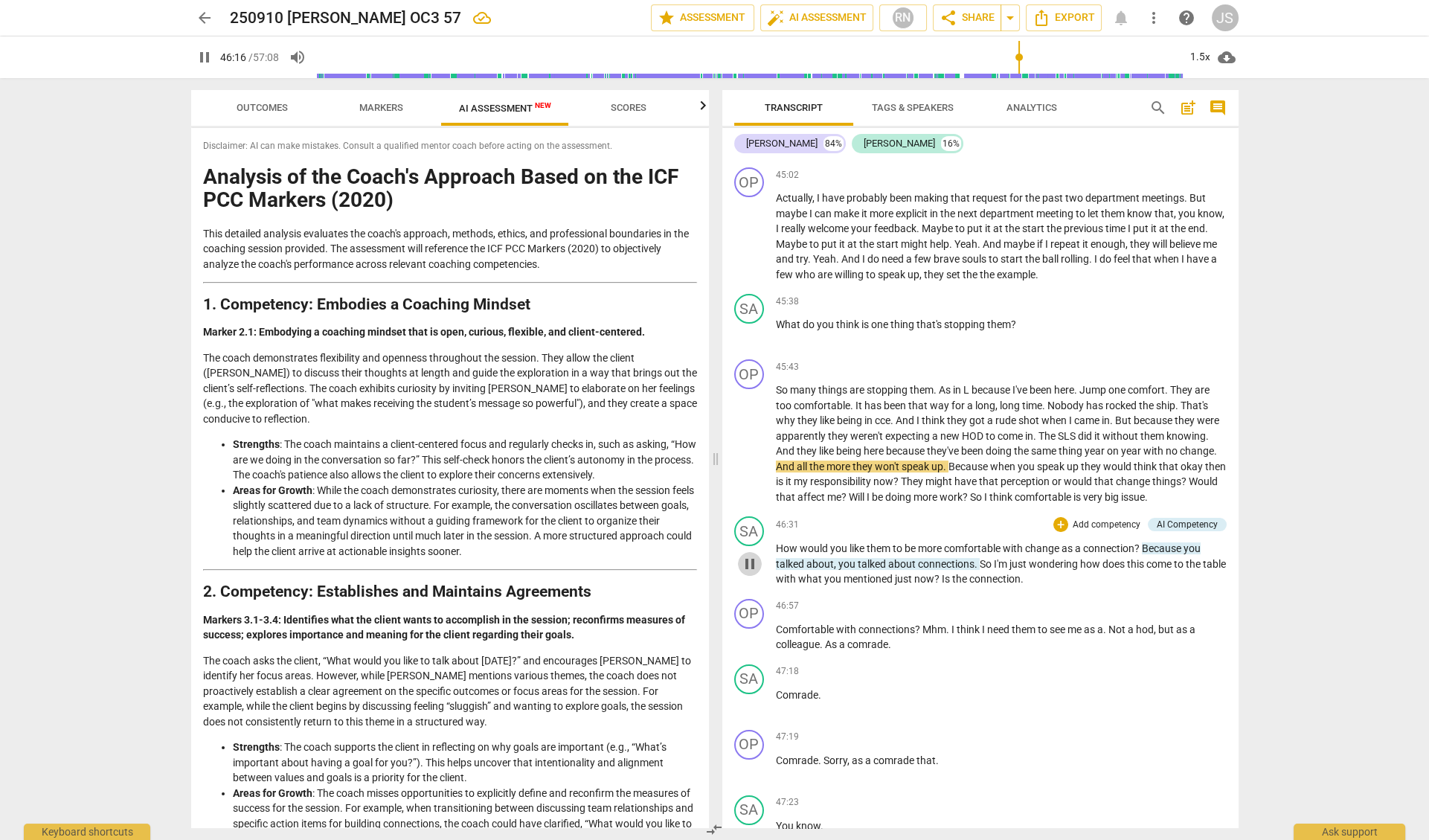
click at [748, 555] on span "pause" at bounding box center [749, 564] width 18 height 18
click at [748, 555] on span "play_arrow" at bounding box center [749, 564] width 18 height 18
type input "2835"
